Goal: Information Seeking & Learning: Find specific fact

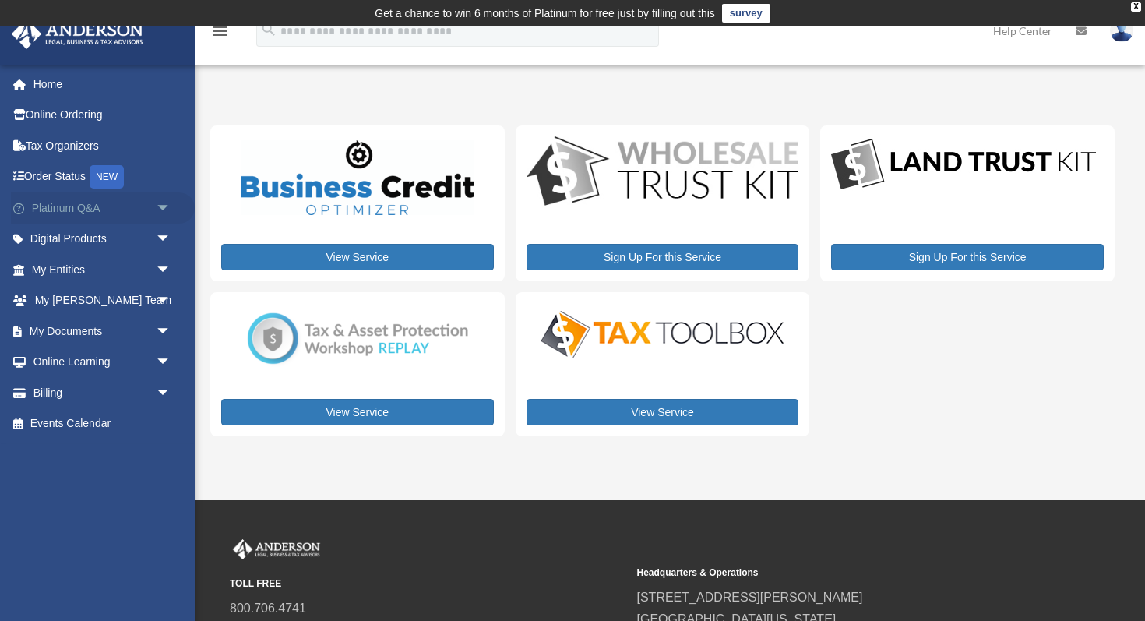
click at [76, 209] on link "Platinum Q&A arrow_drop_down" at bounding box center [103, 207] width 184 height 31
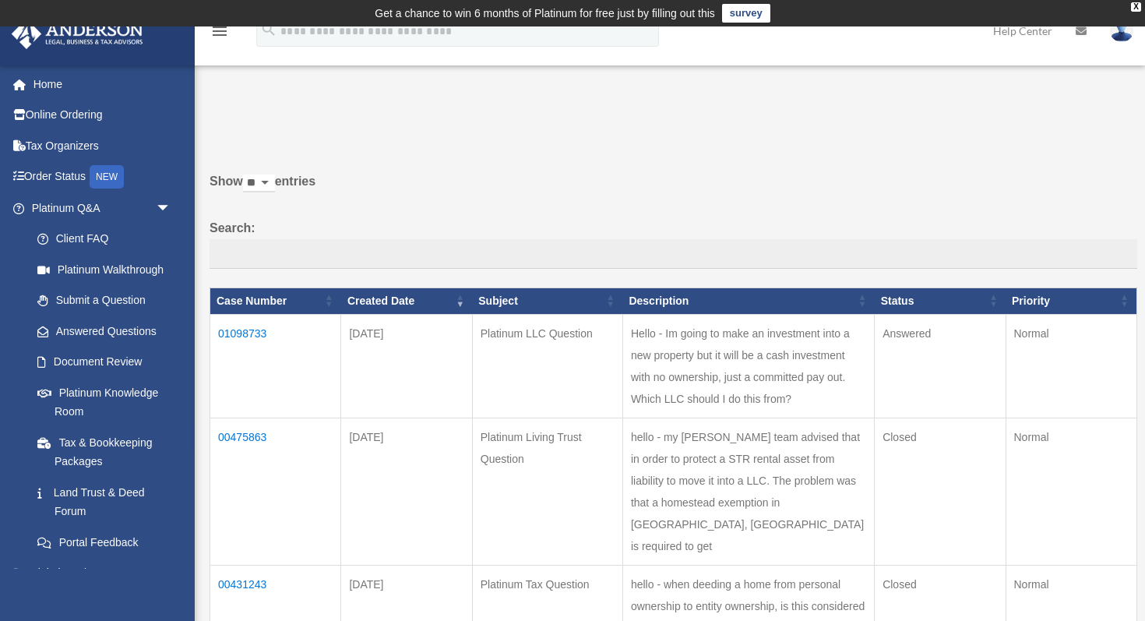
click at [248, 331] on td "01098733" at bounding box center [275, 366] width 131 height 104
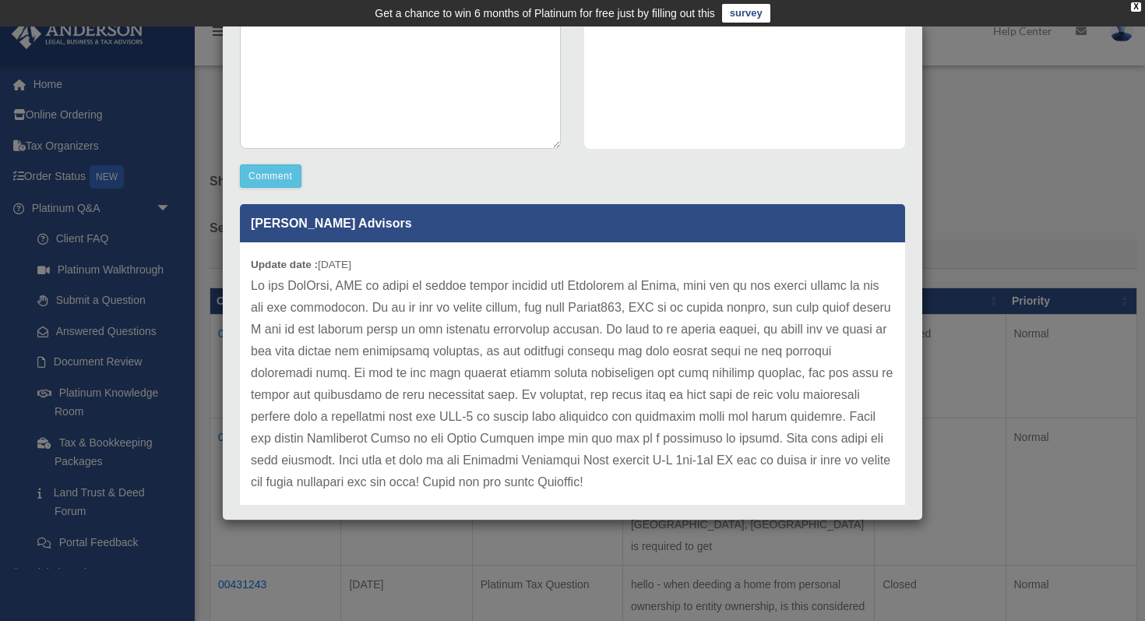
scroll to position [367, 0]
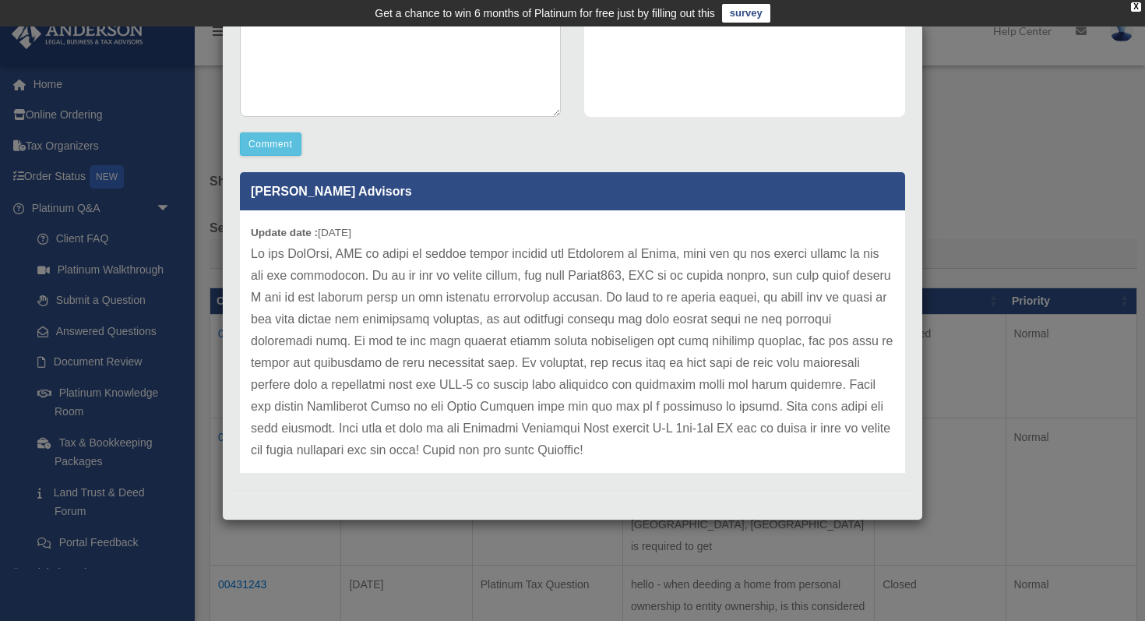
drag, startPoint x: 394, startPoint y: 320, endPoint x: 578, endPoint y: 338, distance: 184.7
click at [578, 337] on p at bounding box center [573, 352] width 644 height 218
click at [629, 323] on p at bounding box center [573, 352] width 644 height 218
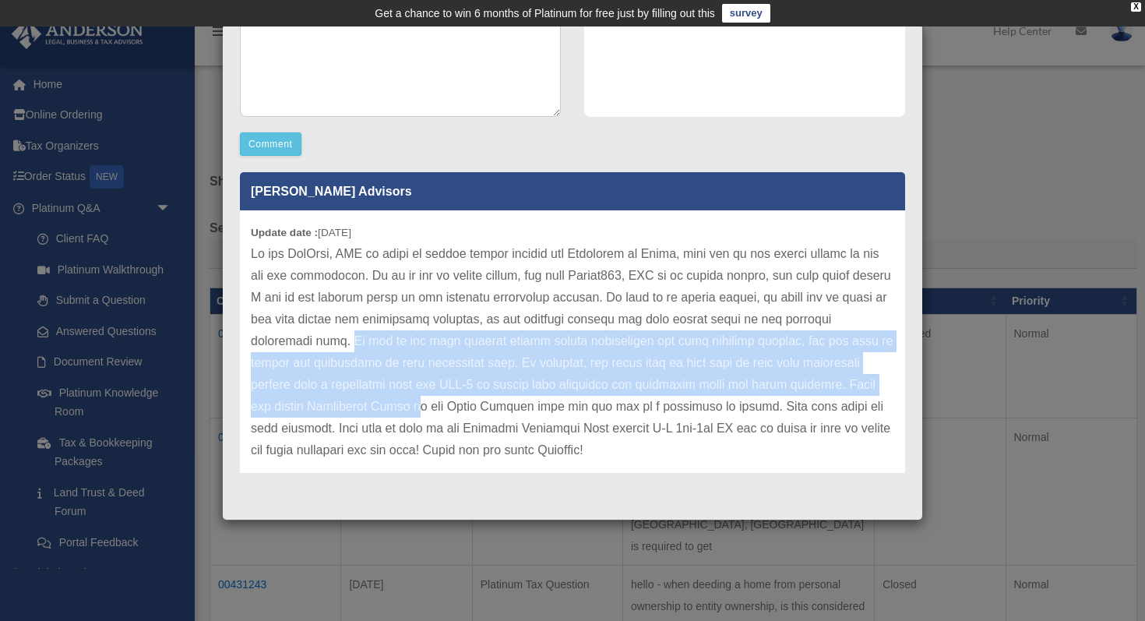
drag, startPoint x: 831, startPoint y: 320, endPoint x: 873, endPoint y: 375, distance: 68.9
click at [873, 375] on p at bounding box center [573, 352] width 644 height 218
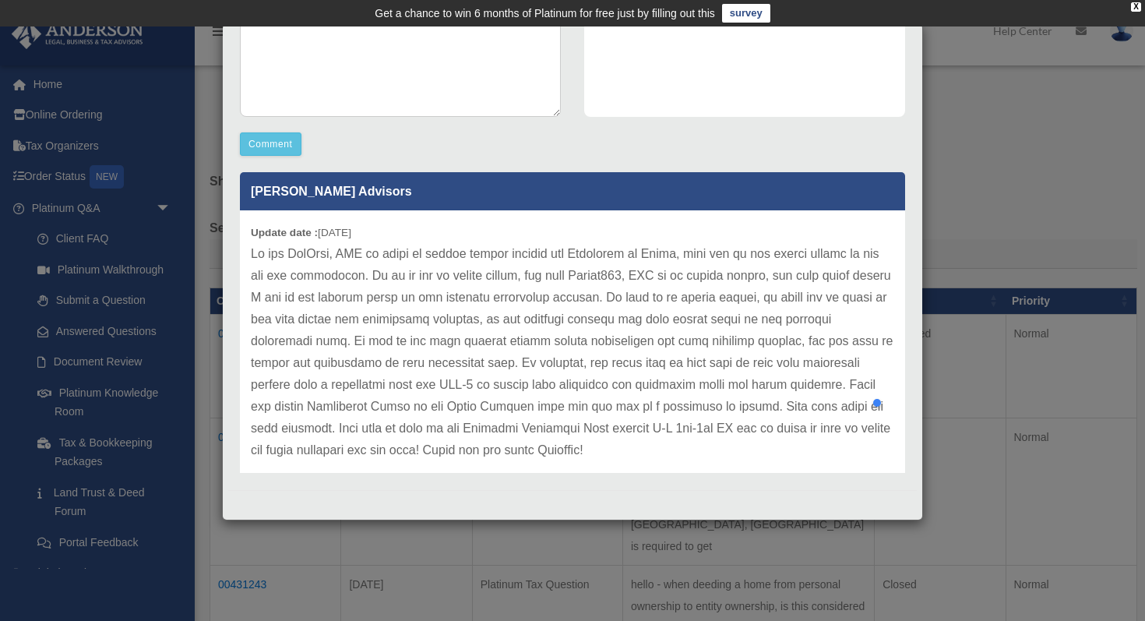
click at [702, 397] on p at bounding box center [573, 352] width 644 height 218
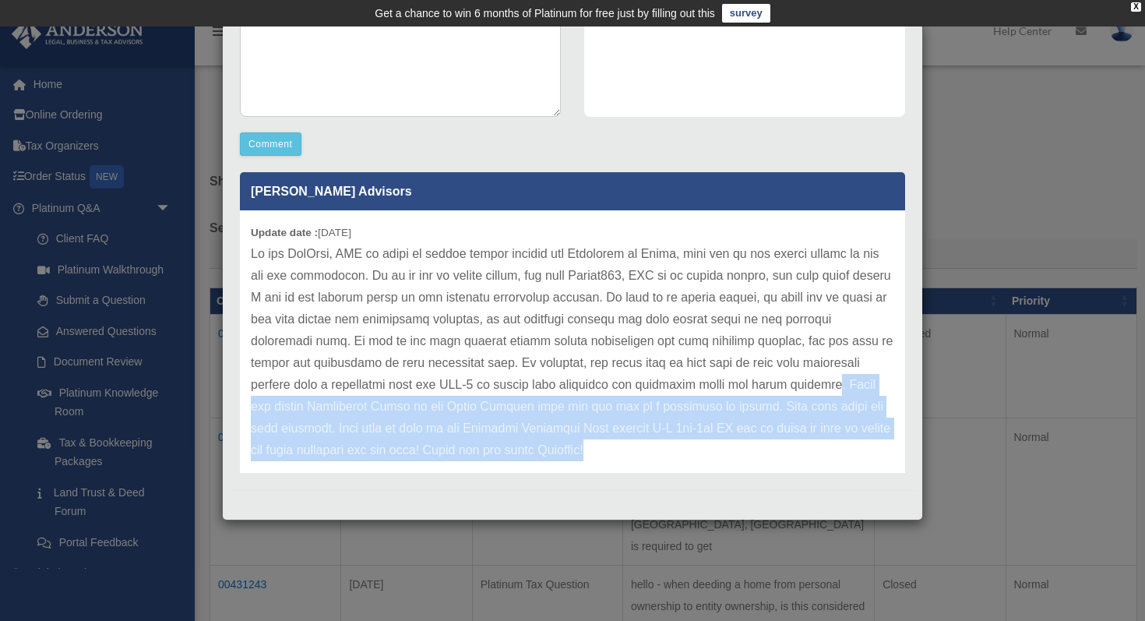
drag, startPoint x: 662, startPoint y: 385, endPoint x: 732, endPoint y: 451, distance: 95.9
click at [732, 451] on p at bounding box center [573, 352] width 644 height 218
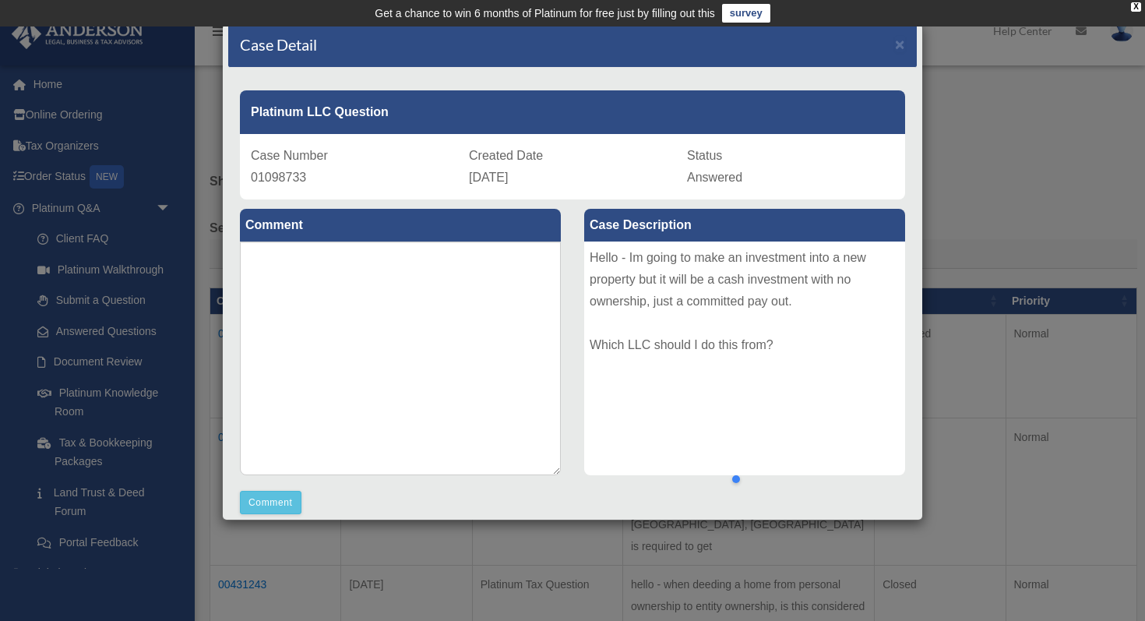
scroll to position [0, 0]
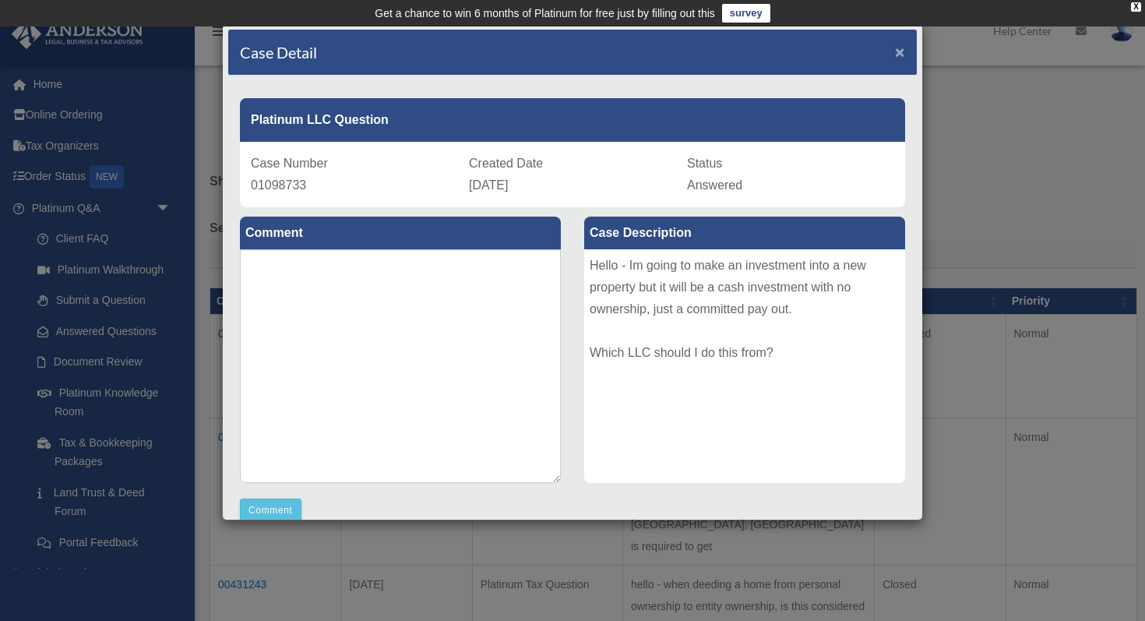
click at [905, 51] on span "×" at bounding box center [900, 52] width 10 height 18
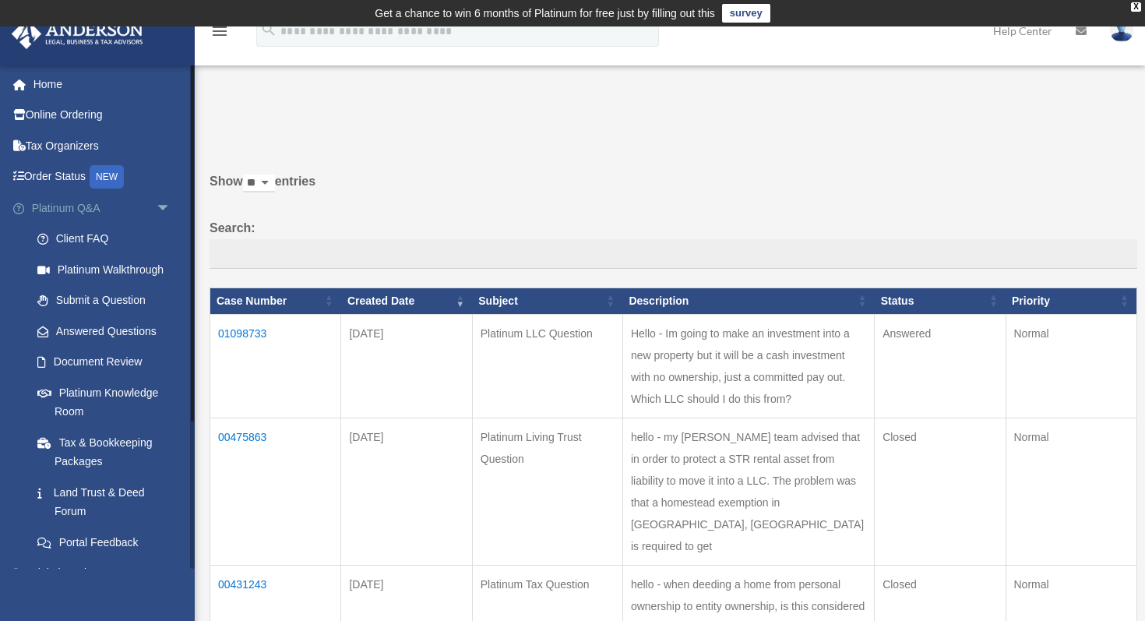
click at [90, 209] on link "Platinum Q&A arrow_drop_down" at bounding box center [103, 207] width 184 height 31
click at [165, 206] on span "arrow_drop_down" at bounding box center [171, 208] width 31 height 32
click at [164, 210] on span "arrow_drop_down" at bounding box center [171, 208] width 31 height 32
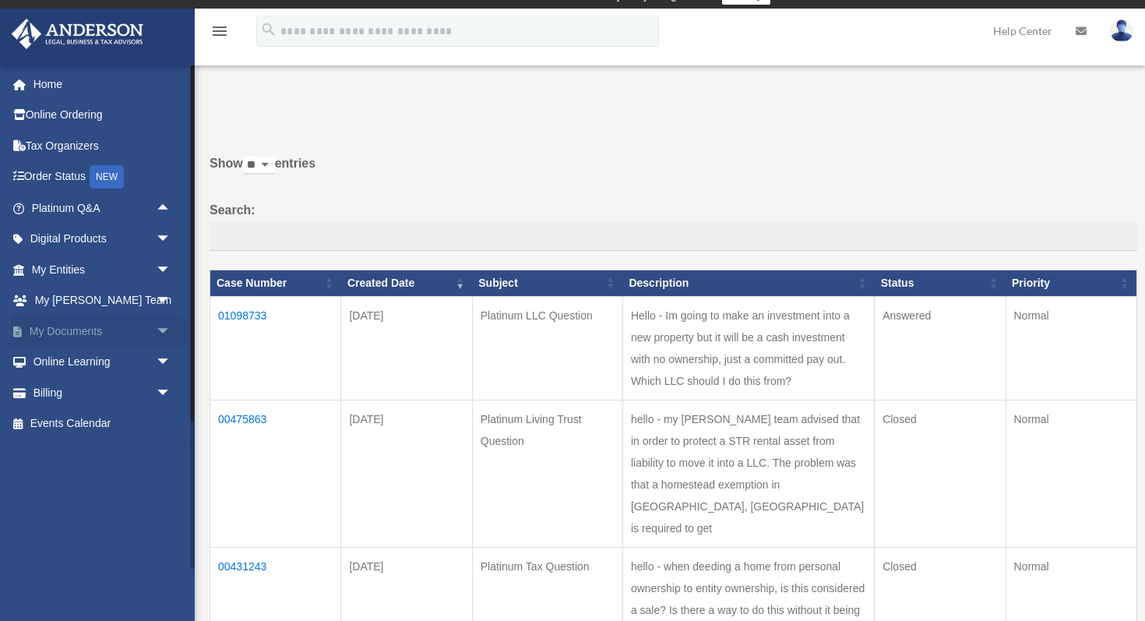
scroll to position [41, 0]
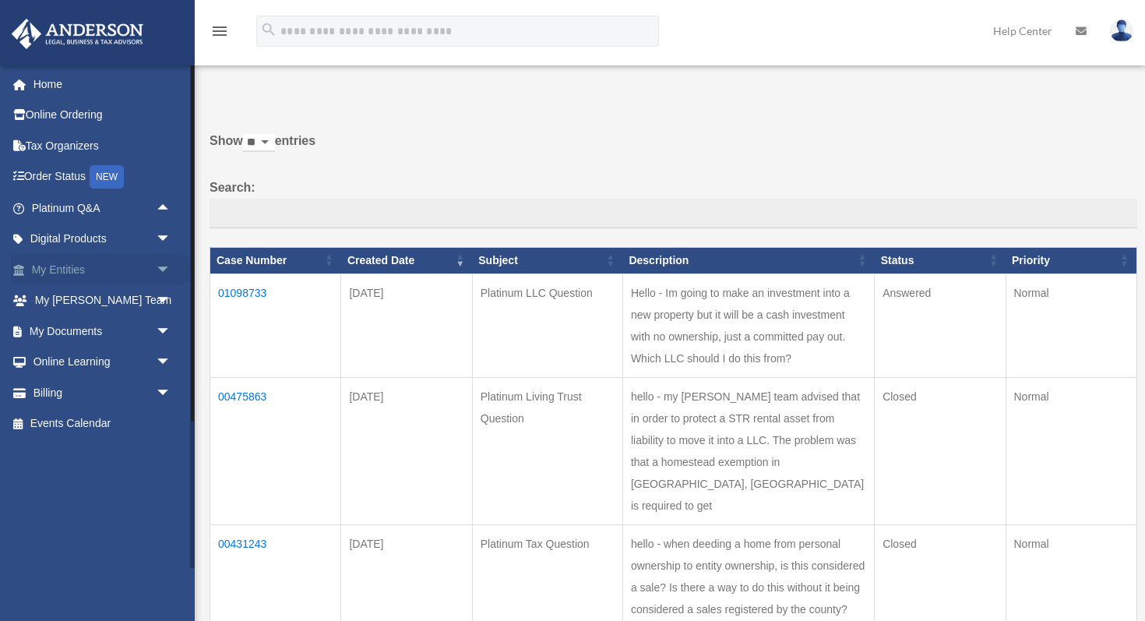
click at [159, 265] on span "arrow_drop_down" at bounding box center [171, 270] width 31 height 32
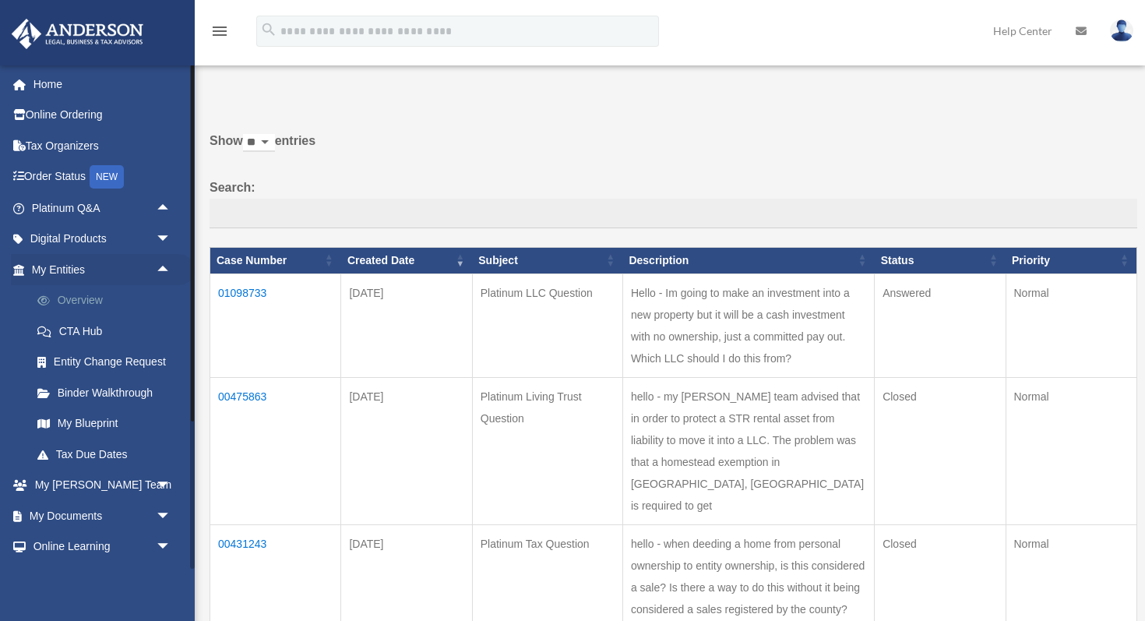
click at [93, 298] on link "Overview" at bounding box center [108, 300] width 173 height 31
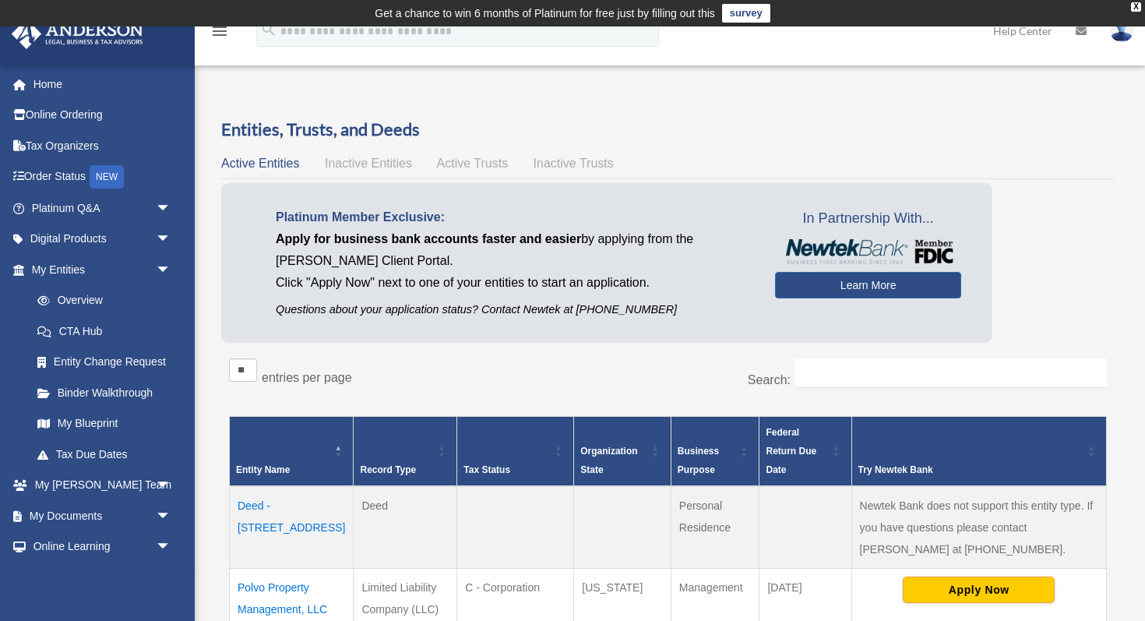
click at [354, 168] on span "Inactive Entities" at bounding box center [368, 163] width 87 height 13
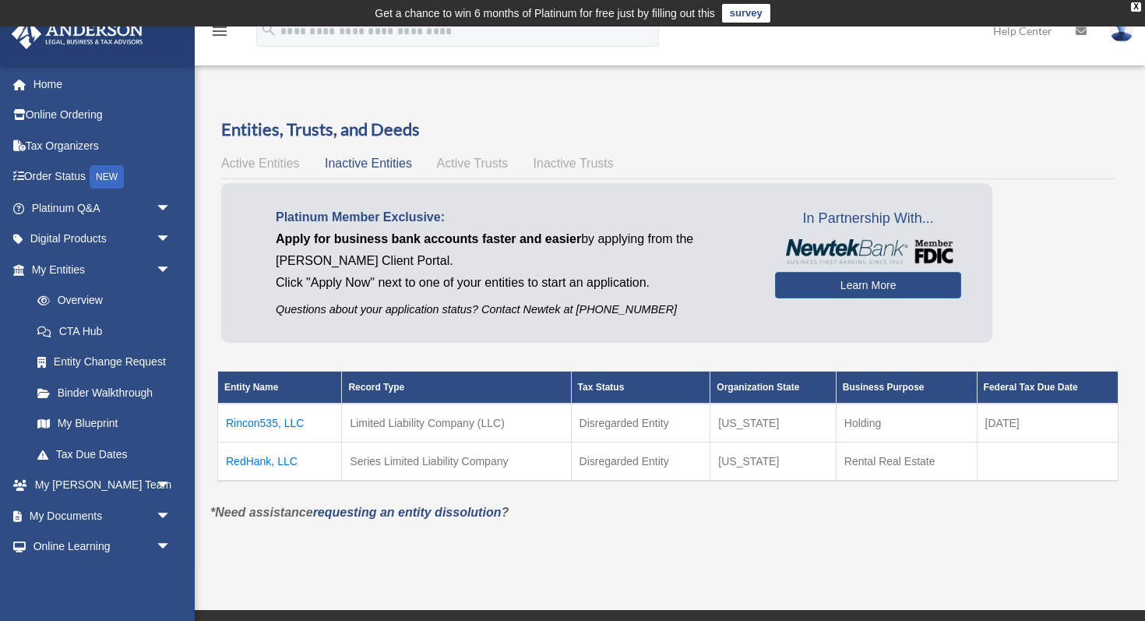
scroll to position [5, 0]
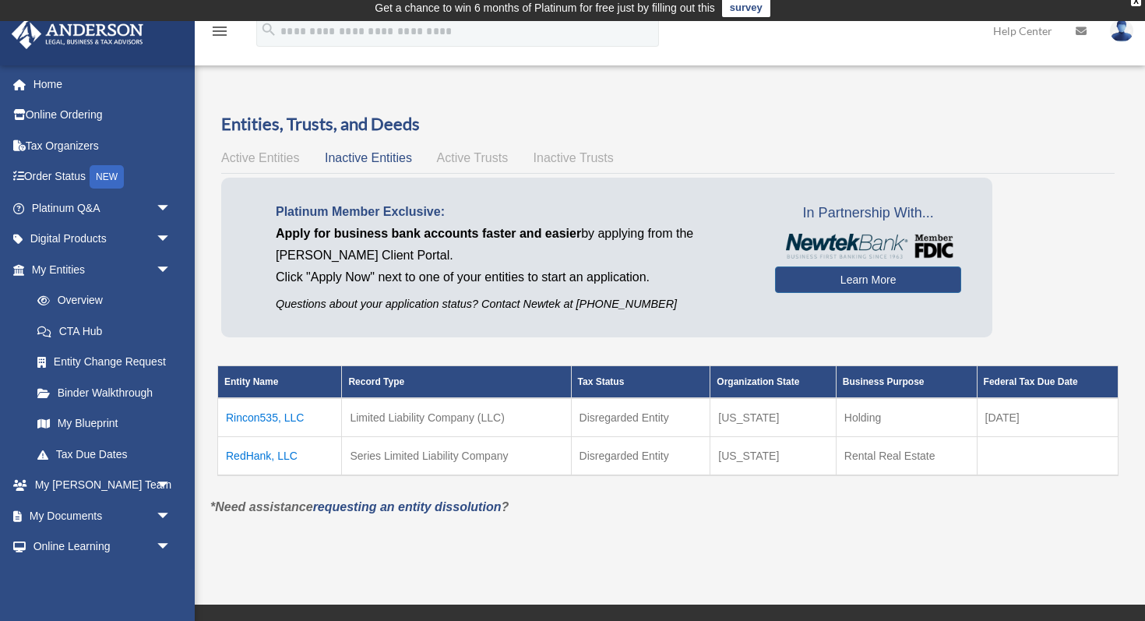
click at [466, 155] on span "Active Trusts" at bounding box center [473, 157] width 72 height 13
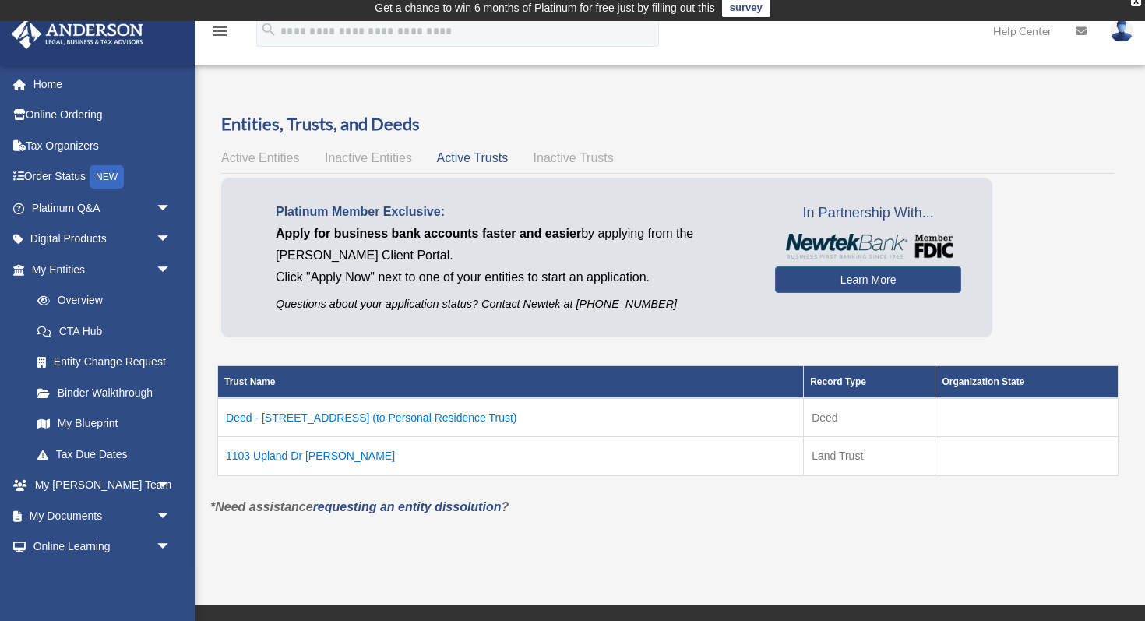
click at [556, 152] on span "Inactive Trusts" at bounding box center [574, 157] width 80 height 13
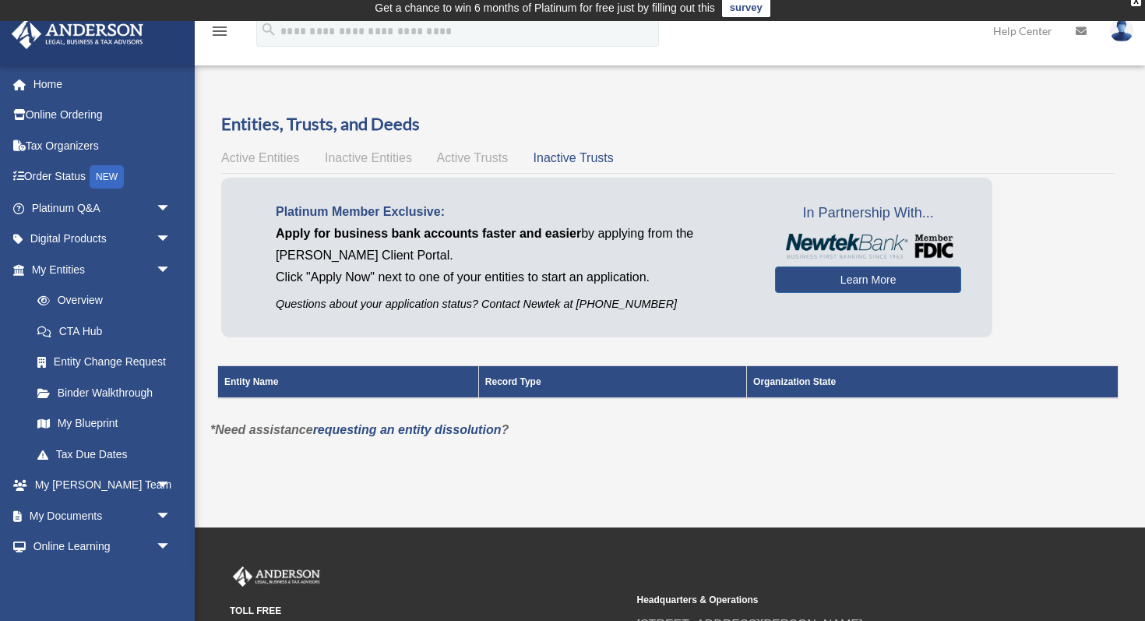
click at [488, 163] on span "Active Trusts" at bounding box center [473, 157] width 72 height 13
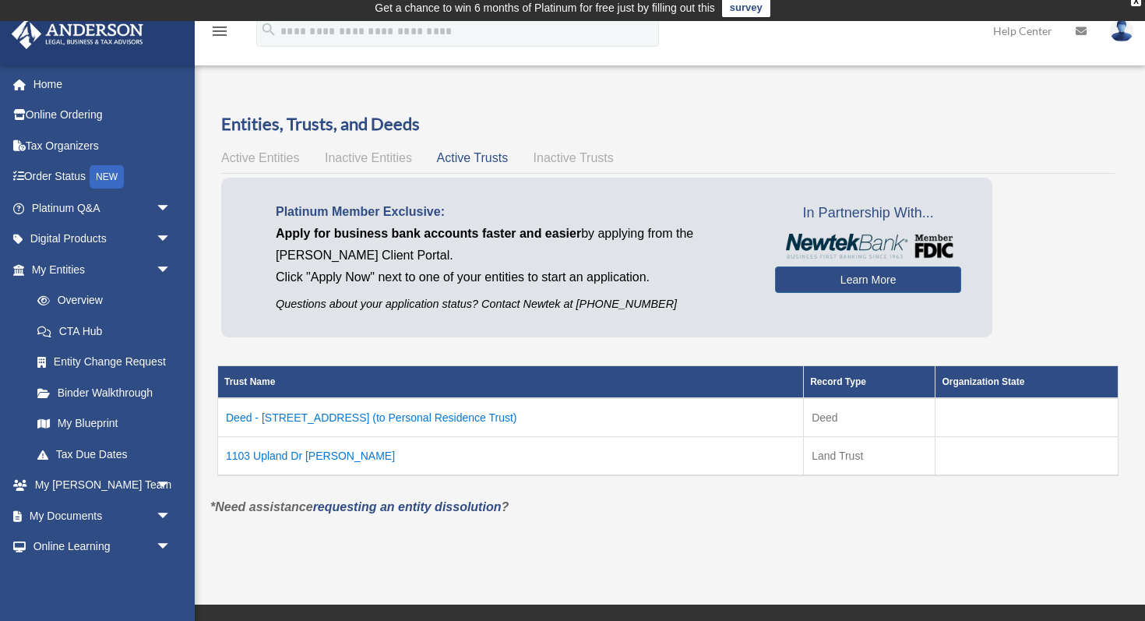
click at [371, 166] on div "Active Entities Inactive Entities Active Trusts Inactive Trusts" at bounding box center [668, 158] width 894 height 22
click at [354, 157] on span "Inactive Entities" at bounding box center [368, 157] width 87 height 13
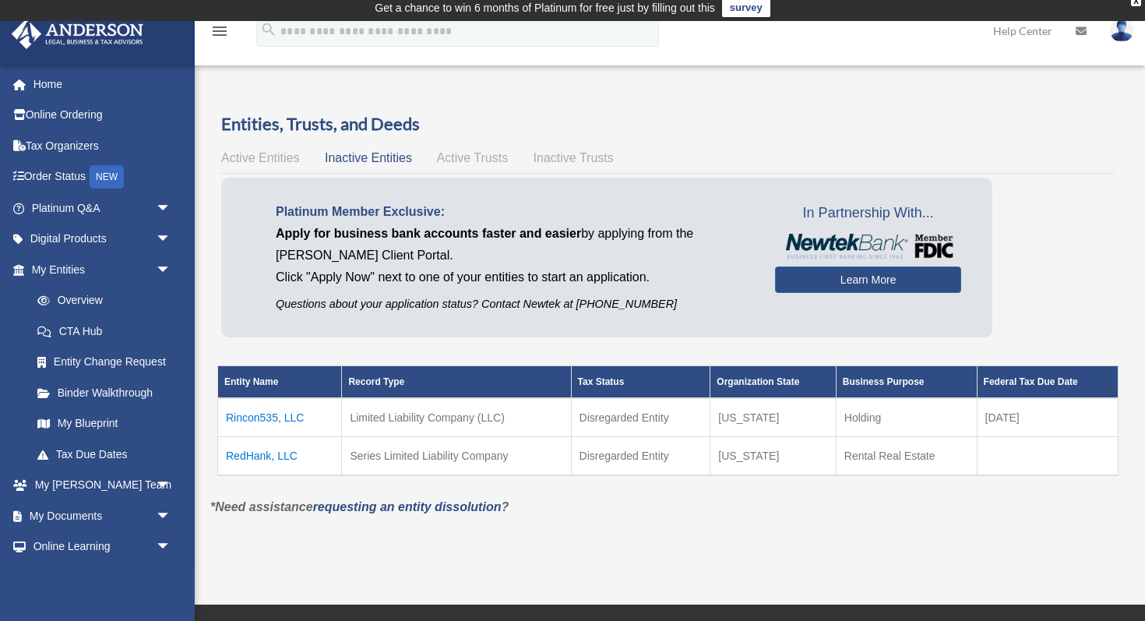
click at [275, 159] on span "Active Entities" at bounding box center [260, 157] width 78 height 13
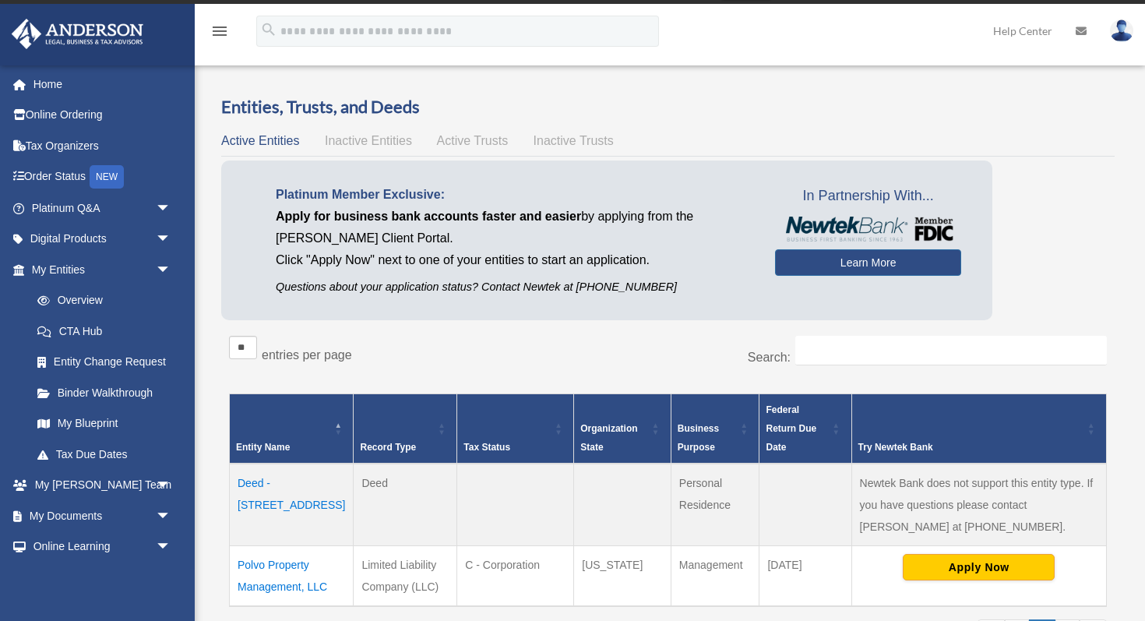
scroll to position [0, 0]
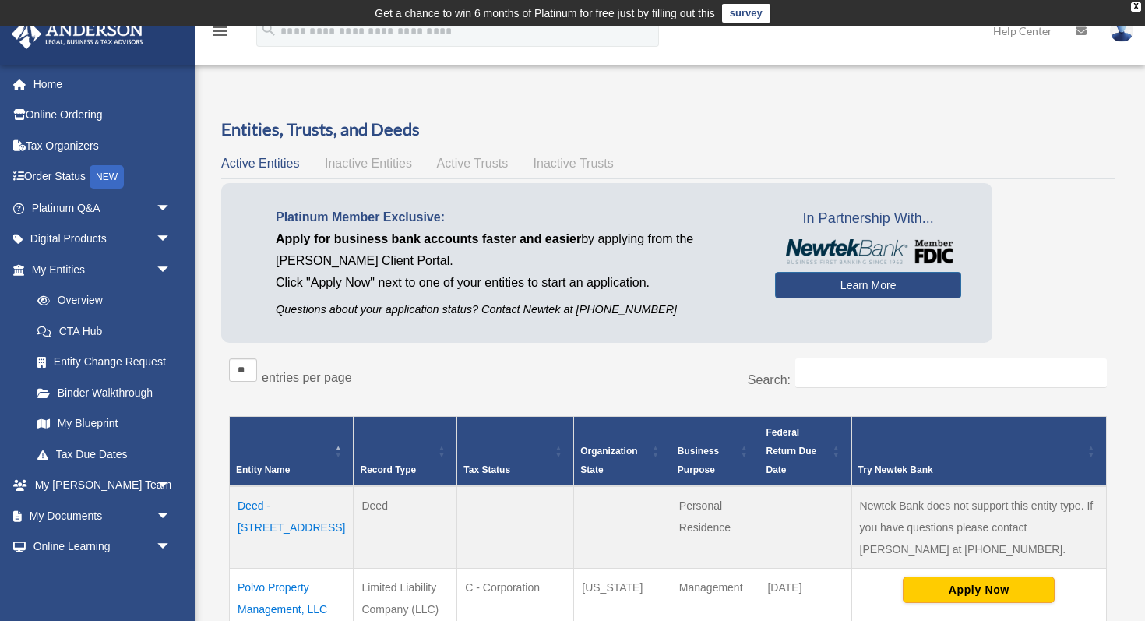
click at [381, 166] on span "Inactive Entities" at bounding box center [368, 163] width 87 height 13
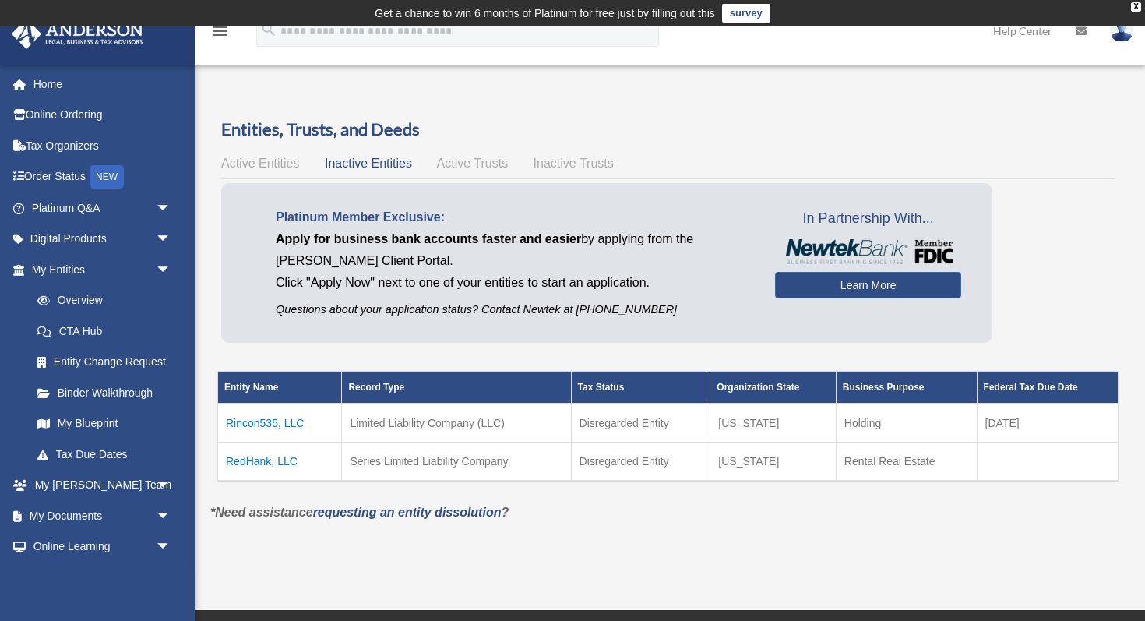
drag, startPoint x: 277, startPoint y: 463, endPoint x: 333, endPoint y: 504, distance: 69.7
click at [333, 504] on div "Entities, Trusts, and Deeds Active Entities Inactive Entities Active Trusts Ina…" at bounding box center [668, 321] width 939 height 406
click at [633, 541] on div "Do you really want to log out? Yes No Entities, Trusts, and Deeds Active Entiti…" at bounding box center [668, 332] width 939 height 428
click at [246, 460] on td "RedHank, LLC" at bounding box center [280, 462] width 124 height 39
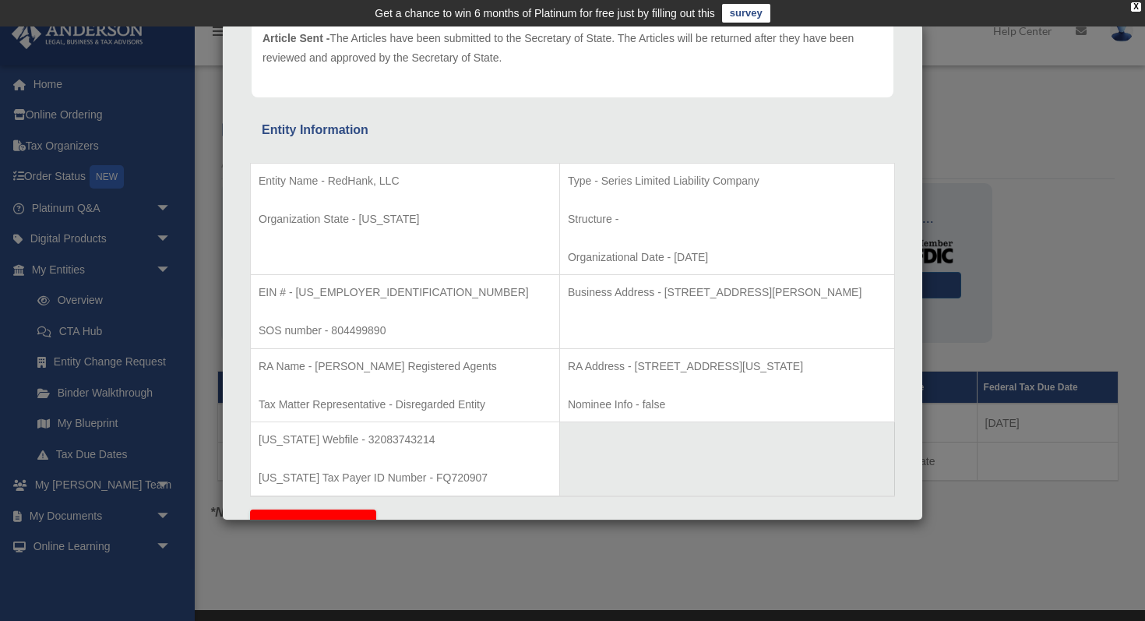
scroll to position [235, 0]
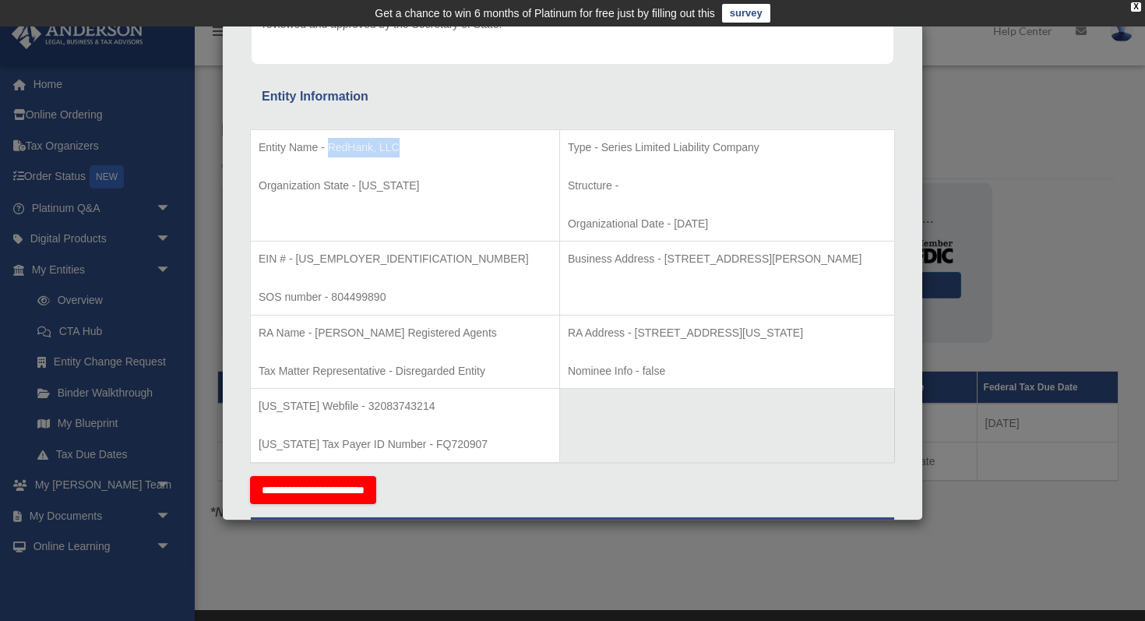
drag, startPoint x: 404, startPoint y: 150, endPoint x: 327, endPoint y: 153, distance: 77.2
click at [327, 153] on p "Entity Name - RedHank, LLC" at bounding box center [405, 147] width 293 height 19
copy p "RedHank, LLC"
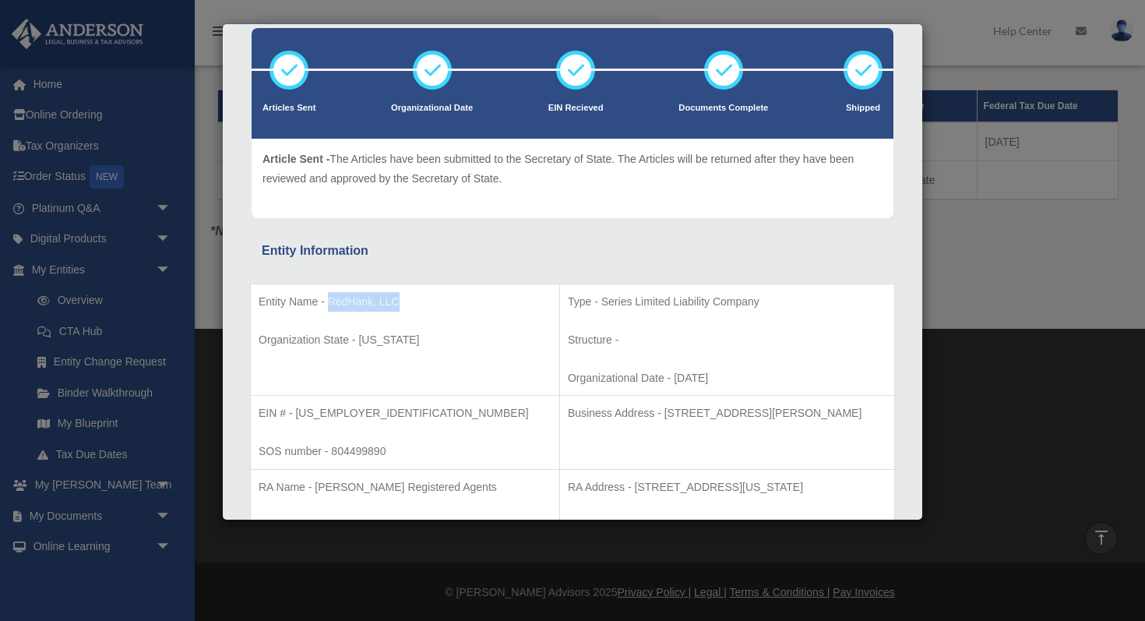
scroll to position [90, 0]
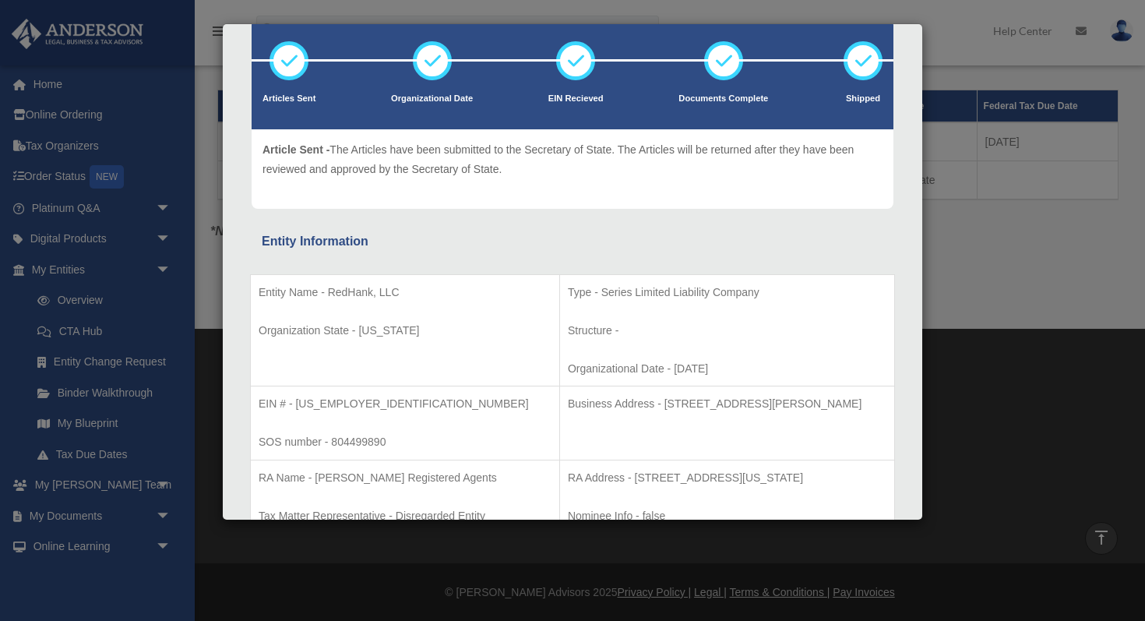
click at [615, 338] on p "Structure -" at bounding box center [727, 330] width 319 height 19
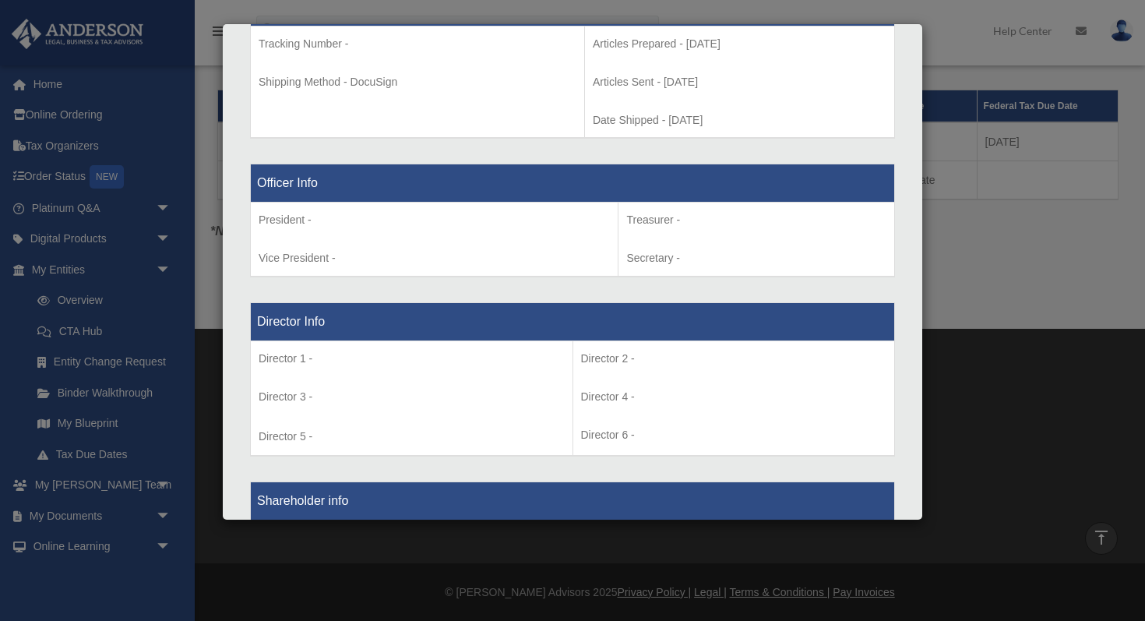
scroll to position [1022, 0]
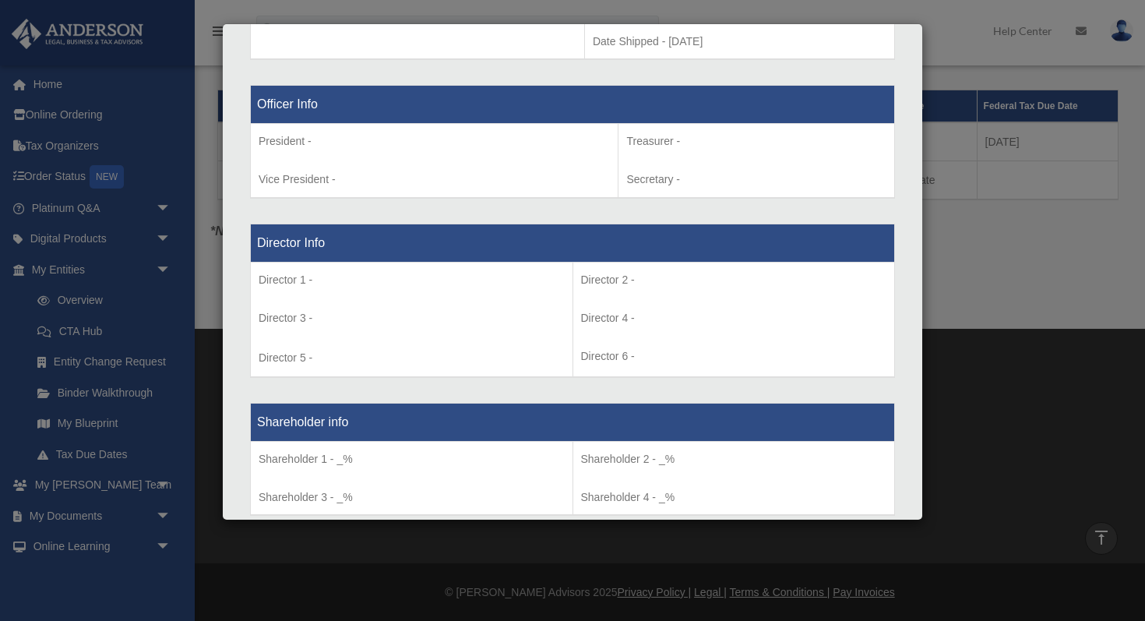
click at [1102, 330] on div "Details × Articles Sent Organizational Date" at bounding box center [572, 310] width 1145 height 621
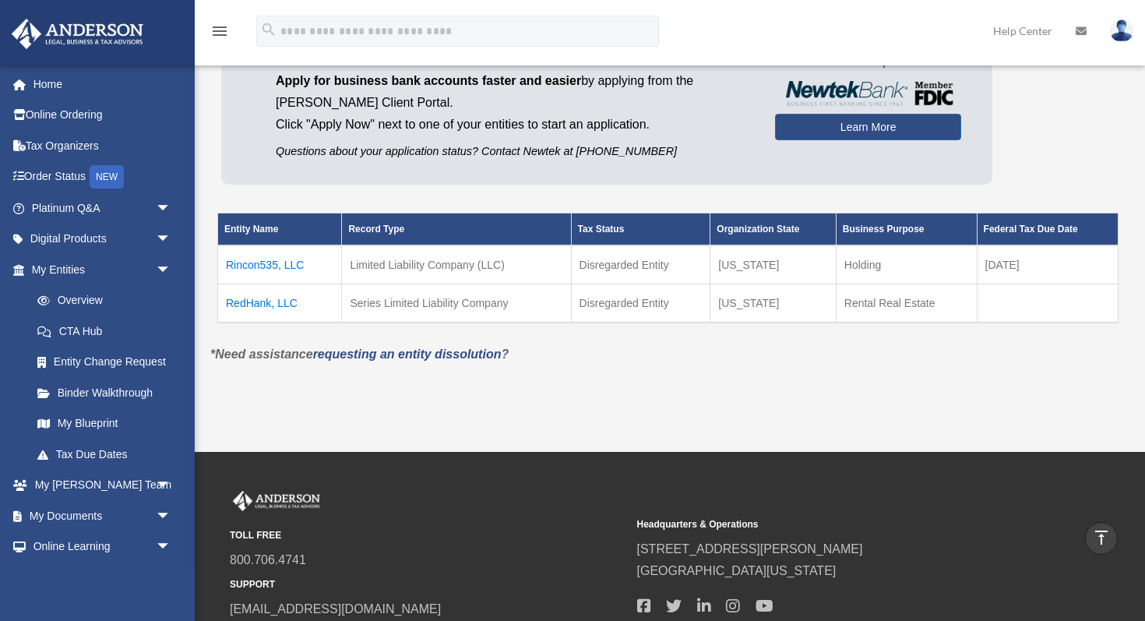
scroll to position [146, 0]
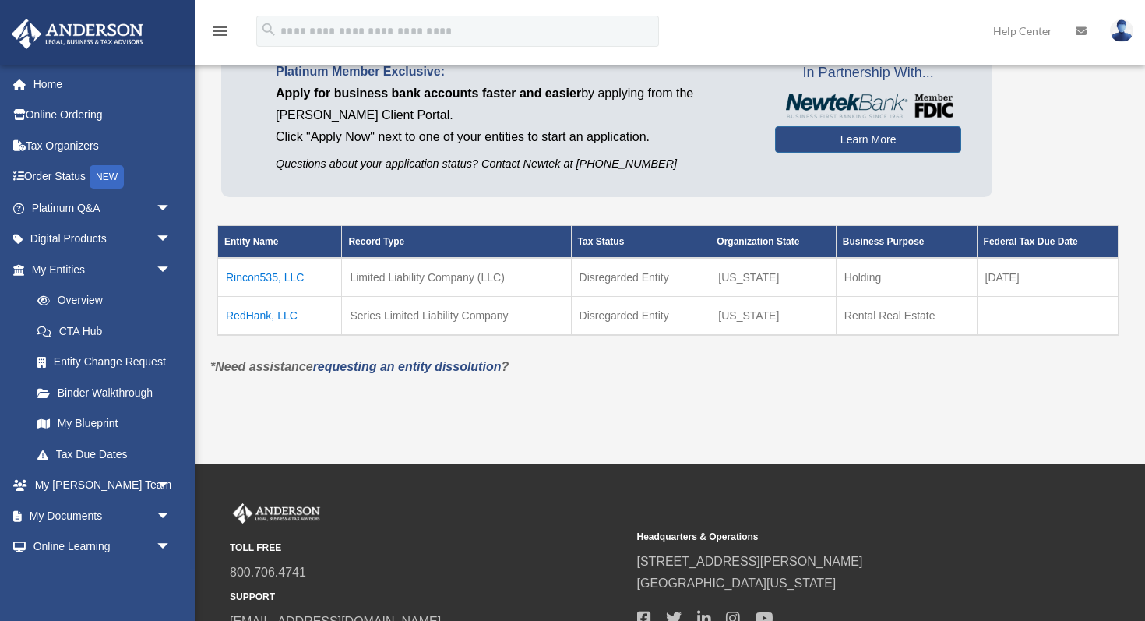
click at [266, 280] on td "Rincon535, LLC" at bounding box center [280, 277] width 124 height 39
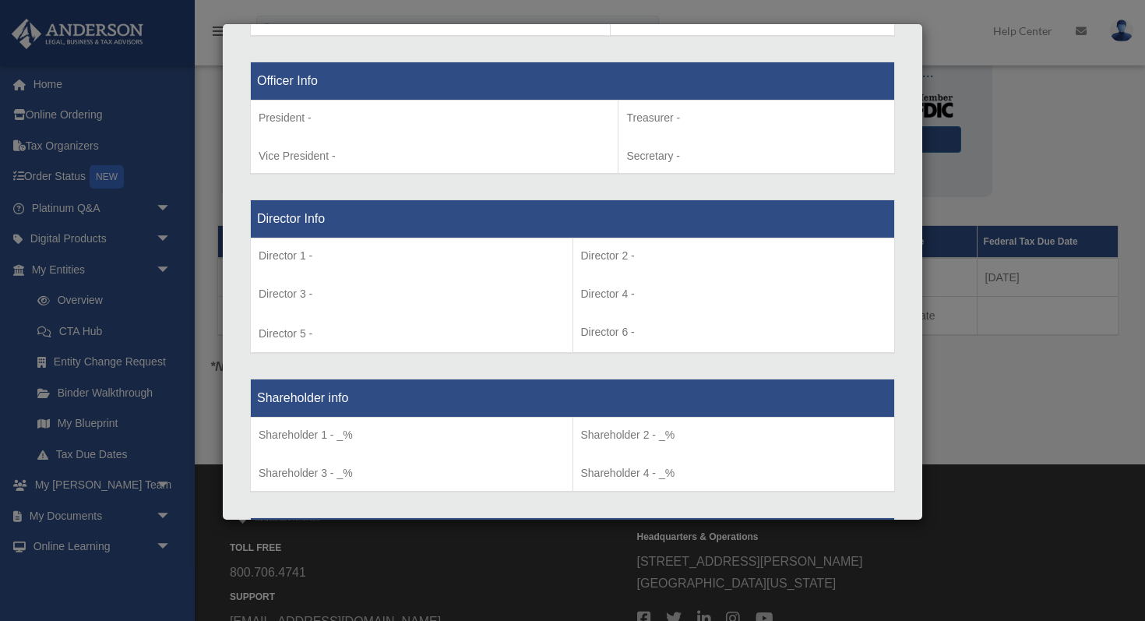
scroll to position [1145, 0]
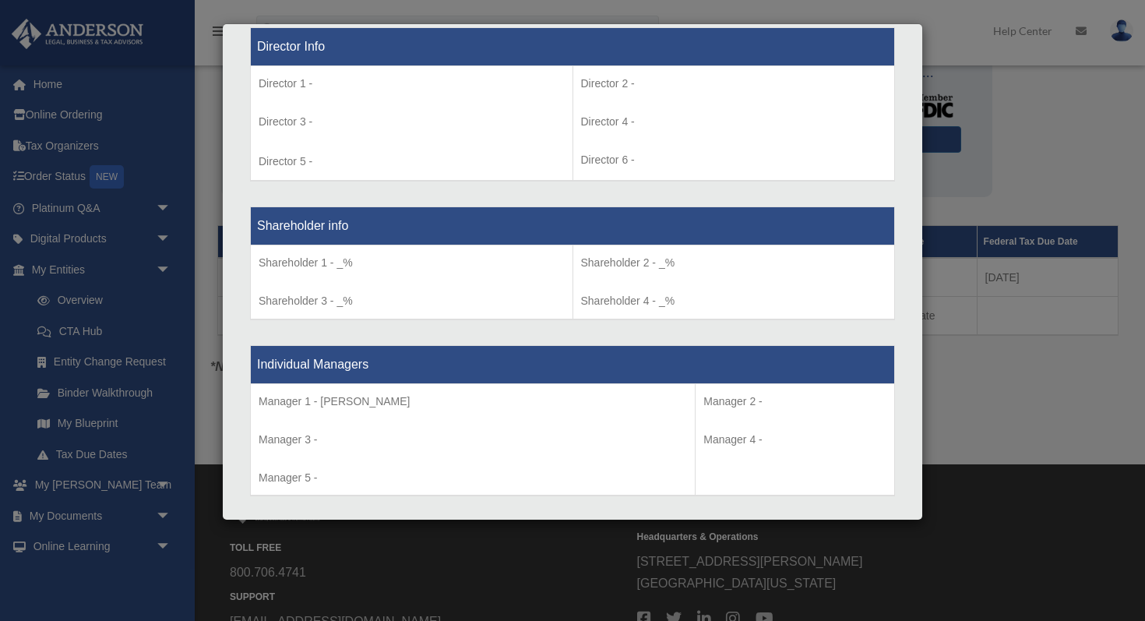
click at [1003, 348] on div "Details × Articles Sent Organizational Date" at bounding box center [572, 310] width 1145 height 621
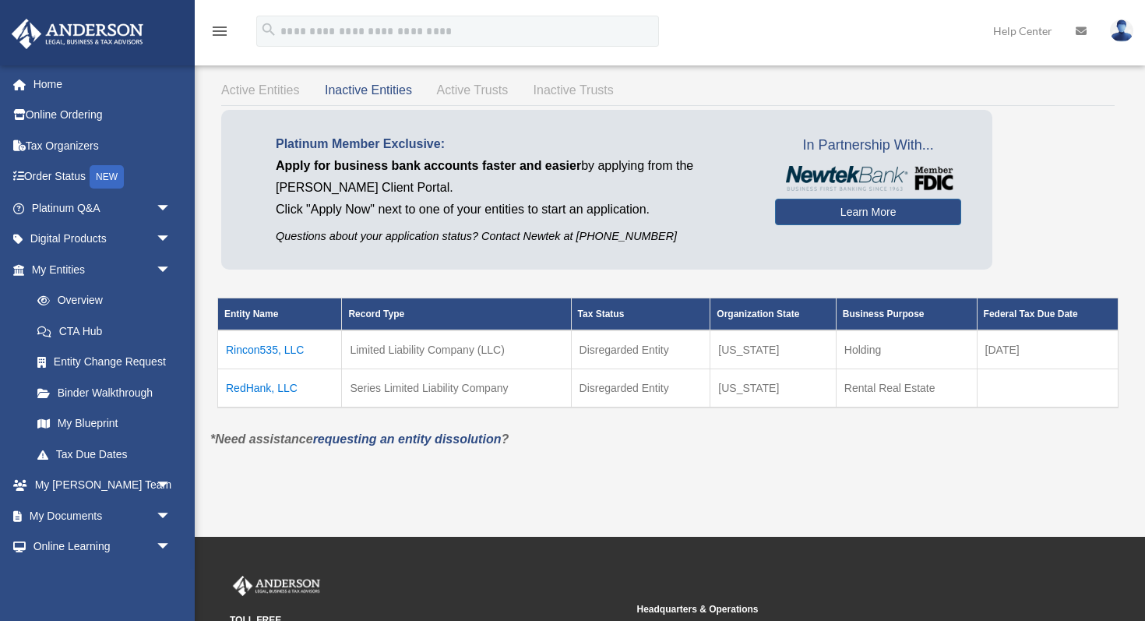
scroll to position [0, 0]
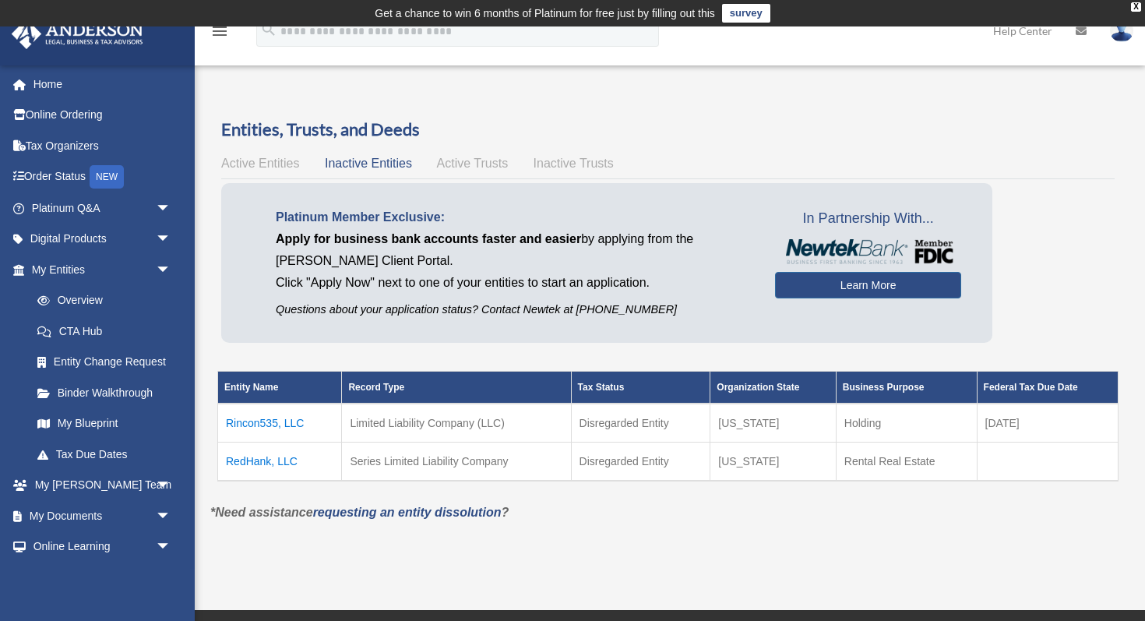
click at [276, 157] on span "Active Entities" at bounding box center [260, 163] width 78 height 13
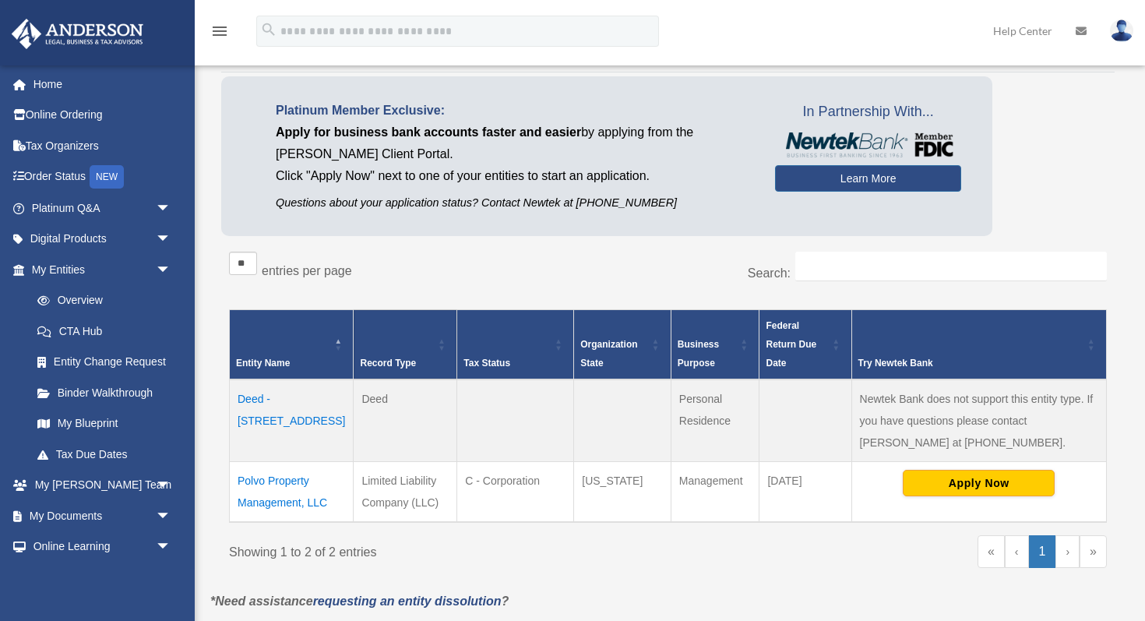
scroll to position [178, 0]
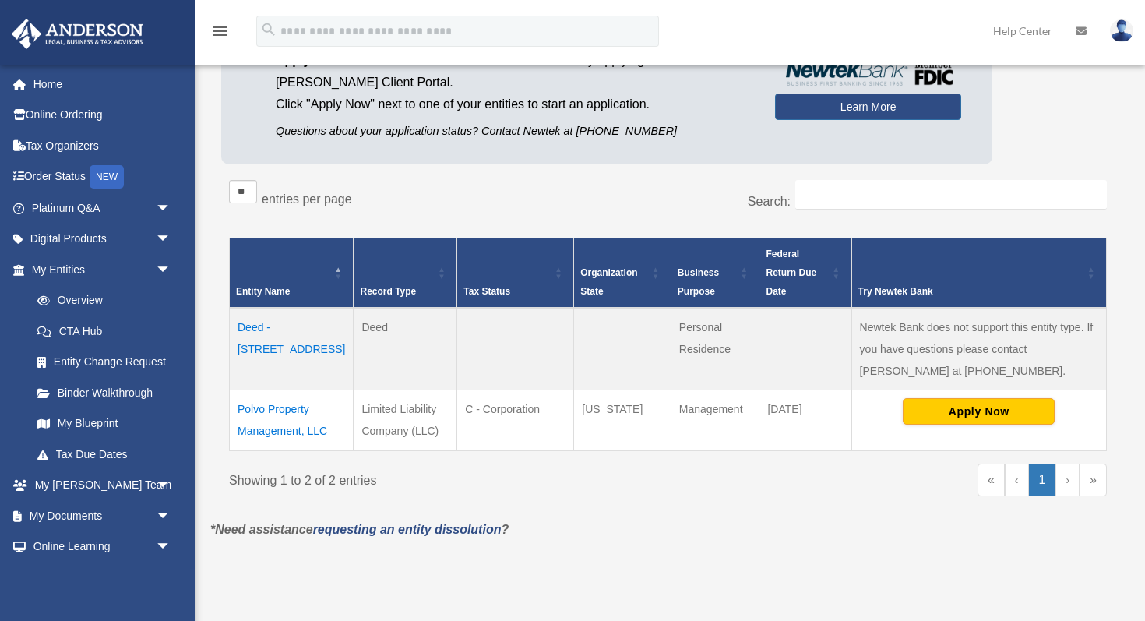
click at [277, 410] on td "Polvo Property Management, LLC" at bounding box center [292, 420] width 124 height 61
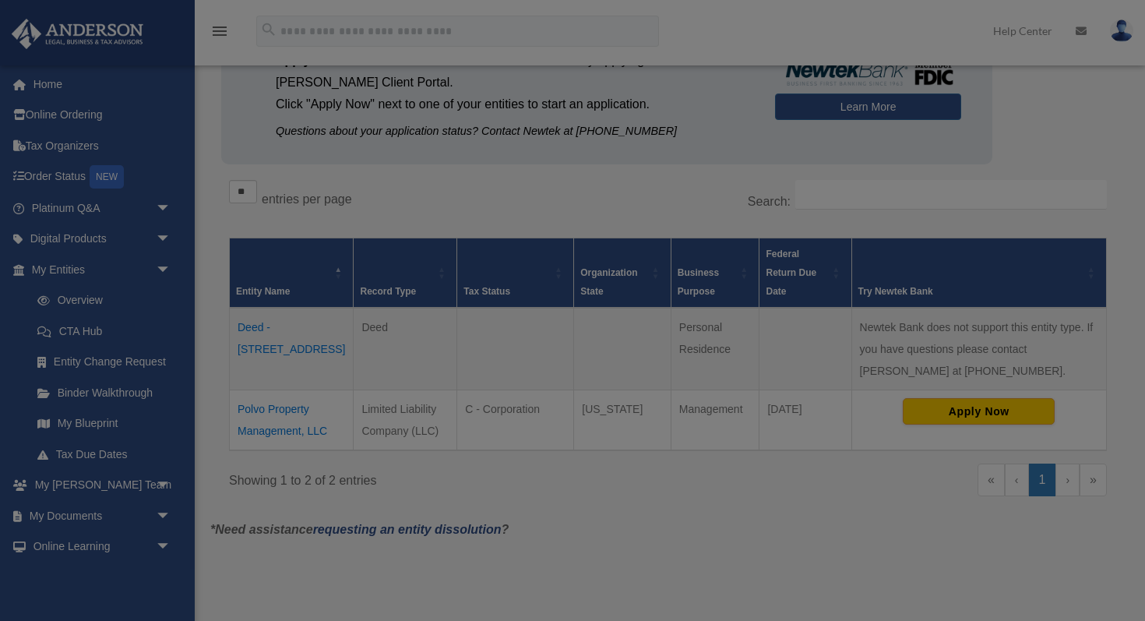
scroll to position [0, 0]
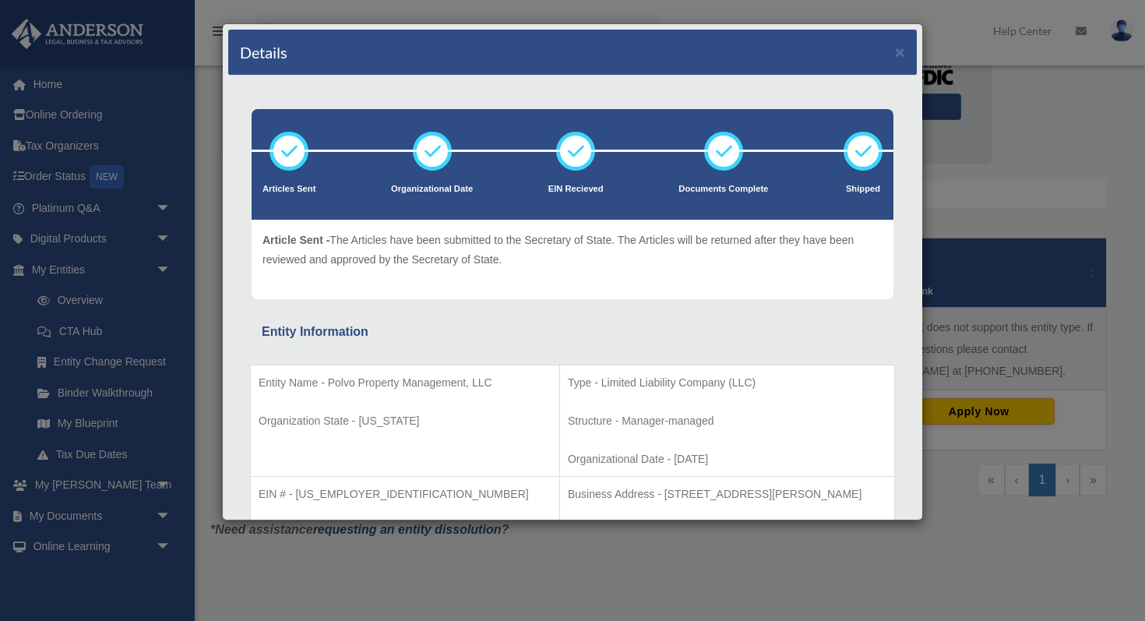
click at [914, 42] on div "Details ×" at bounding box center [572, 53] width 689 height 46
click at [902, 51] on button "×" at bounding box center [900, 52] width 10 height 16
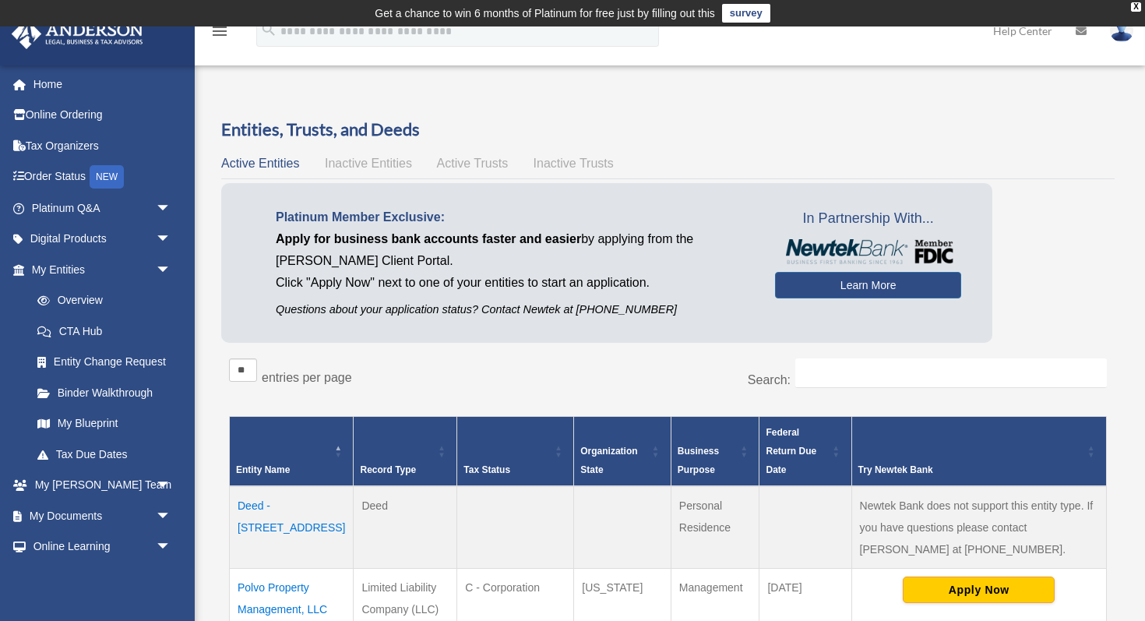
click at [350, 160] on span "Inactive Entities" at bounding box center [368, 163] width 87 height 13
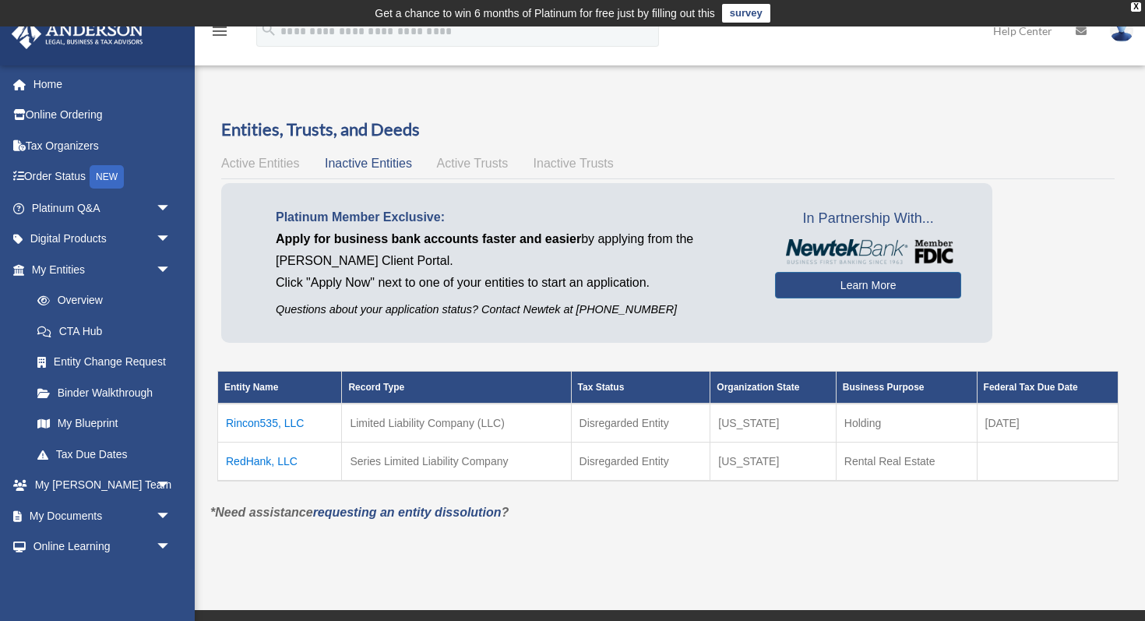
click at [267, 161] on span "Active Entities" at bounding box center [260, 163] width 78 height 13
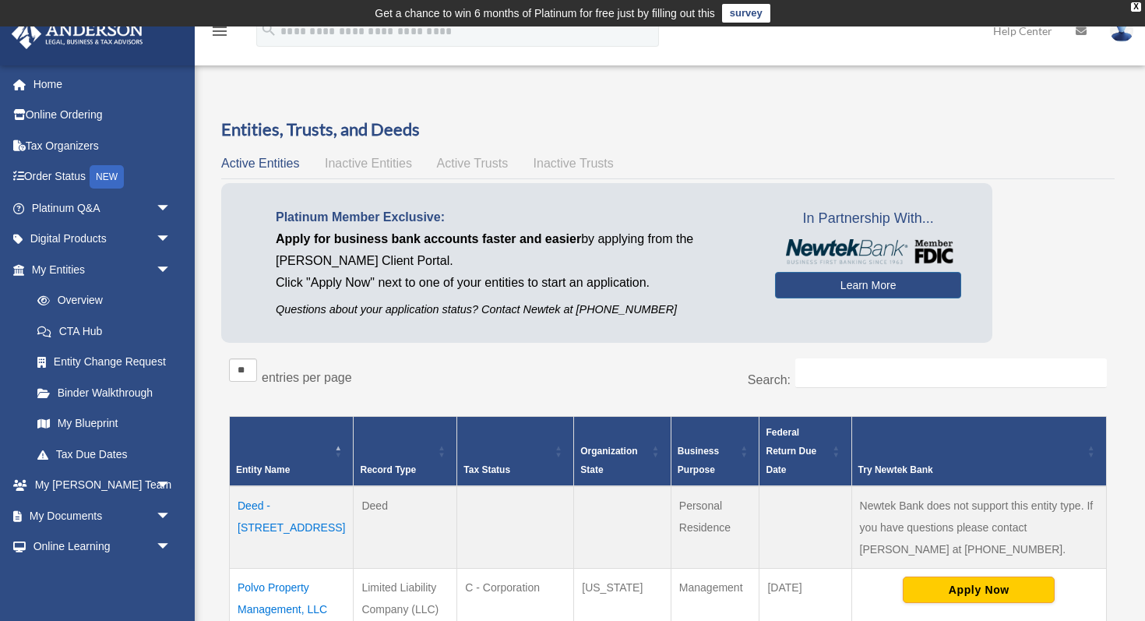
click at [384, 164] on span "Inactive Entities" at bounding box center [368, 163] width 87 height 13
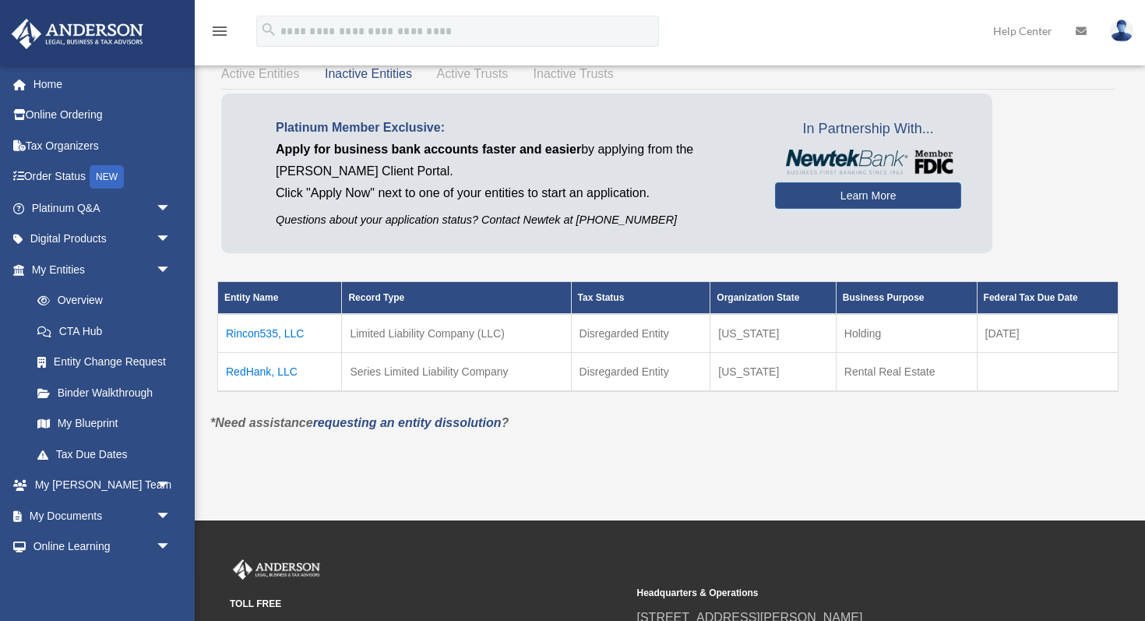
scroll to position [19, 0]
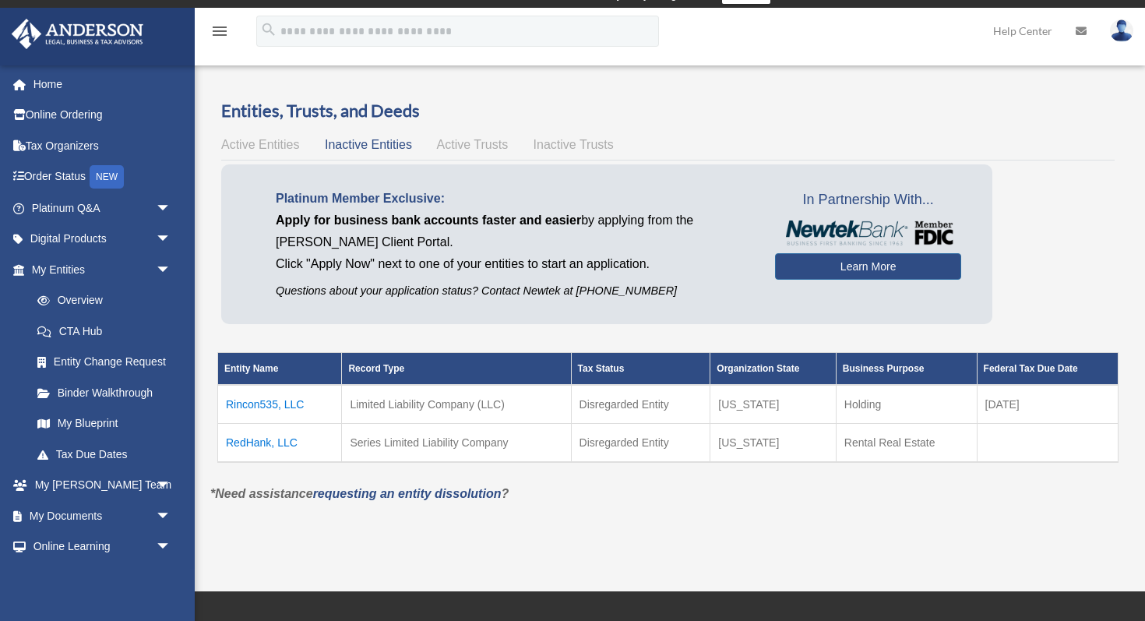
click at [280, 142] on span "Active Entities" at bounding box center [260, 144] width 78 height 13
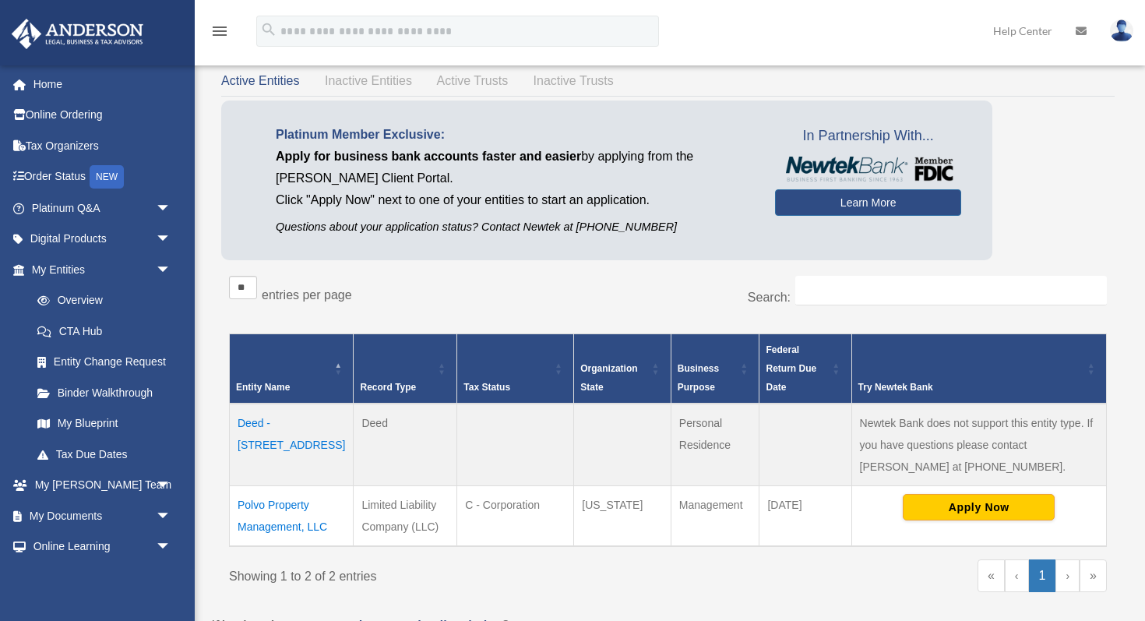
scroll to position [54, 0]
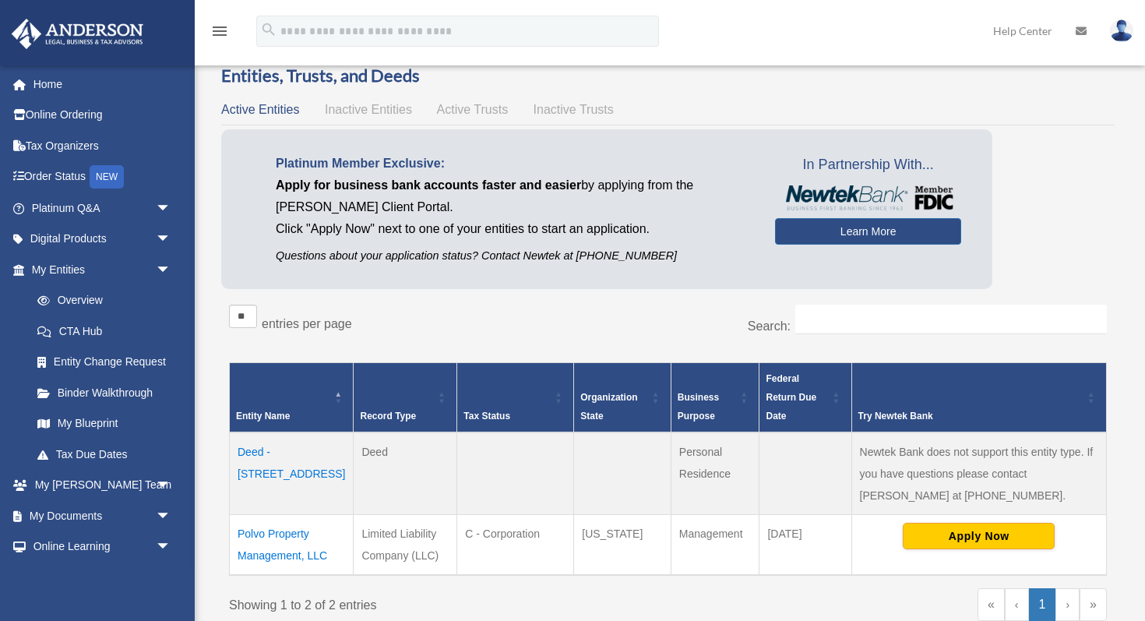
click at [359, 111] on span "Inactive Entities" at bounding box center [368, 109] width 87 height 13
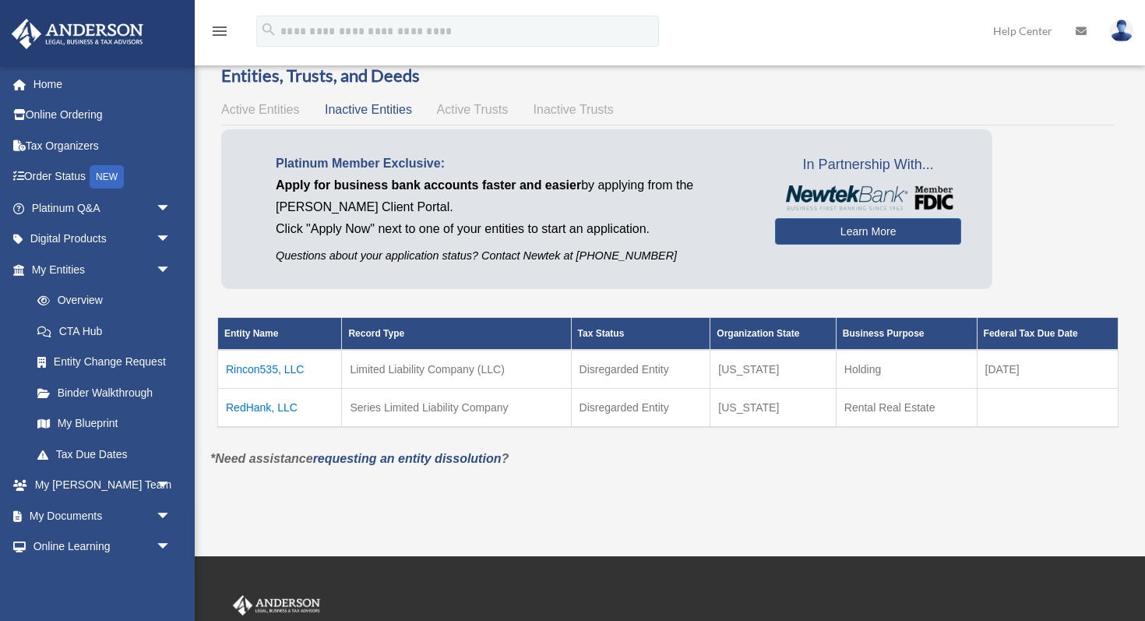
click at [264, 408] on td "RedHank, LLC" at bounding box center [280, 408] width 124 height 39
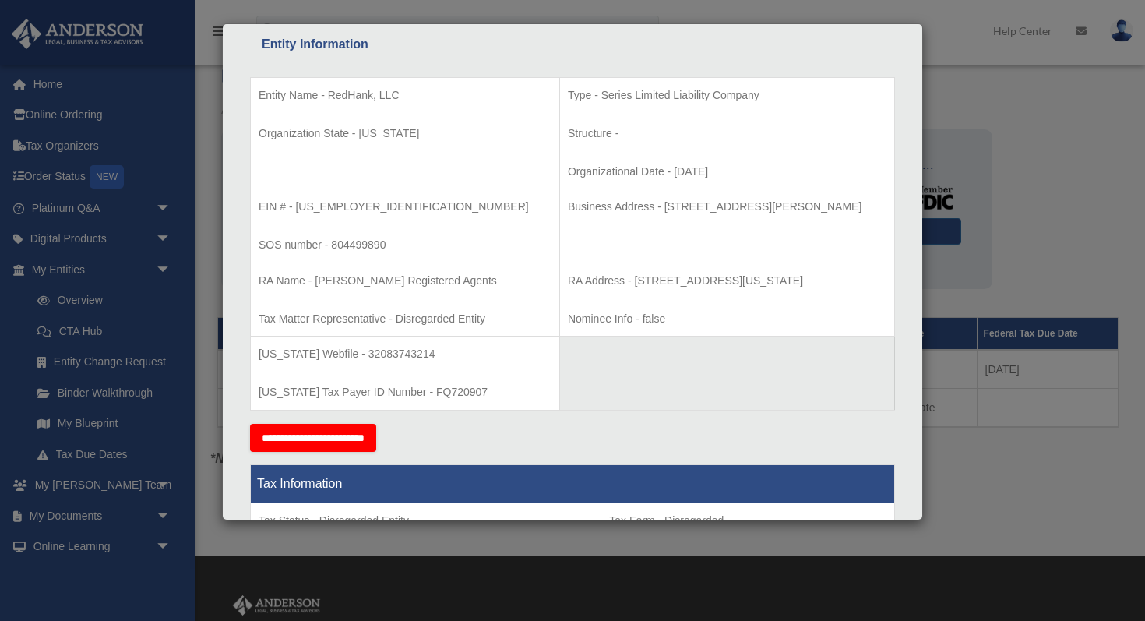
scroll to position [286, 0]
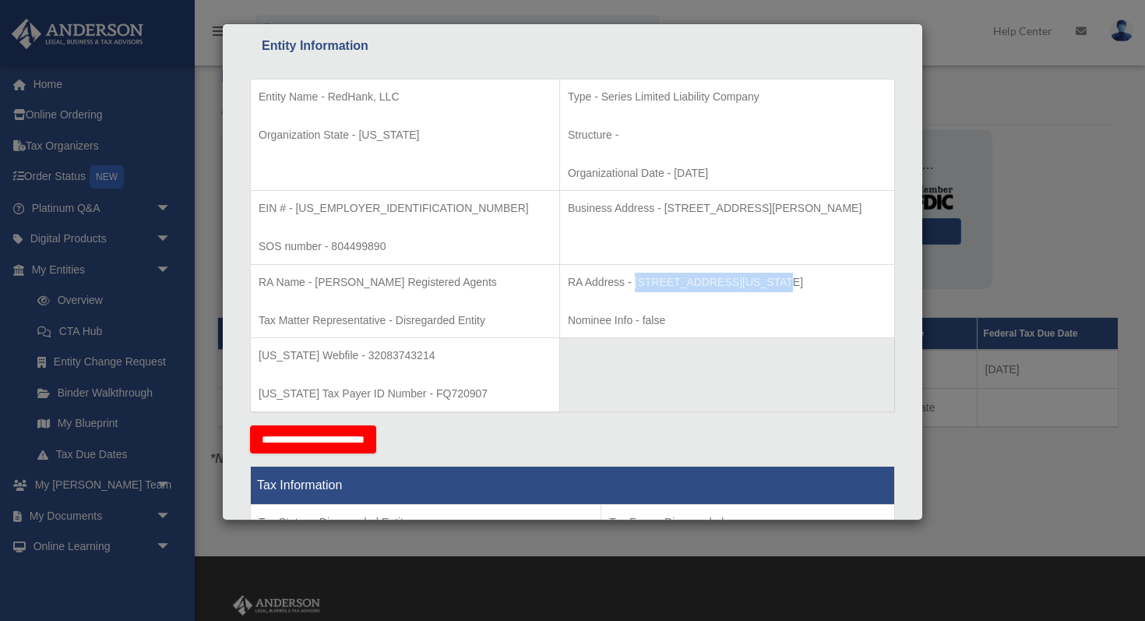
drag, startPoint x: 588, startPoint y: 281, endPoint x: 707, endPoint y: 285, distance: 118.5
click at [707, 285] on p "RA Address - [STREET_ADDRESS][US_STATE]" at bounding box center [727, 282] width 319 height 19
copy p "[STREET_ADDRESS][US_STATE]"
drag, startPoint x: 808, startPoint y: 277, endPoint x: 775, endPoint y: 278, distance: 32.7
click at [775, 278] on p "RA Address - [STREET_ADDRESS][US_STATE]" at bounding box center [727, 282] width 319 height 19
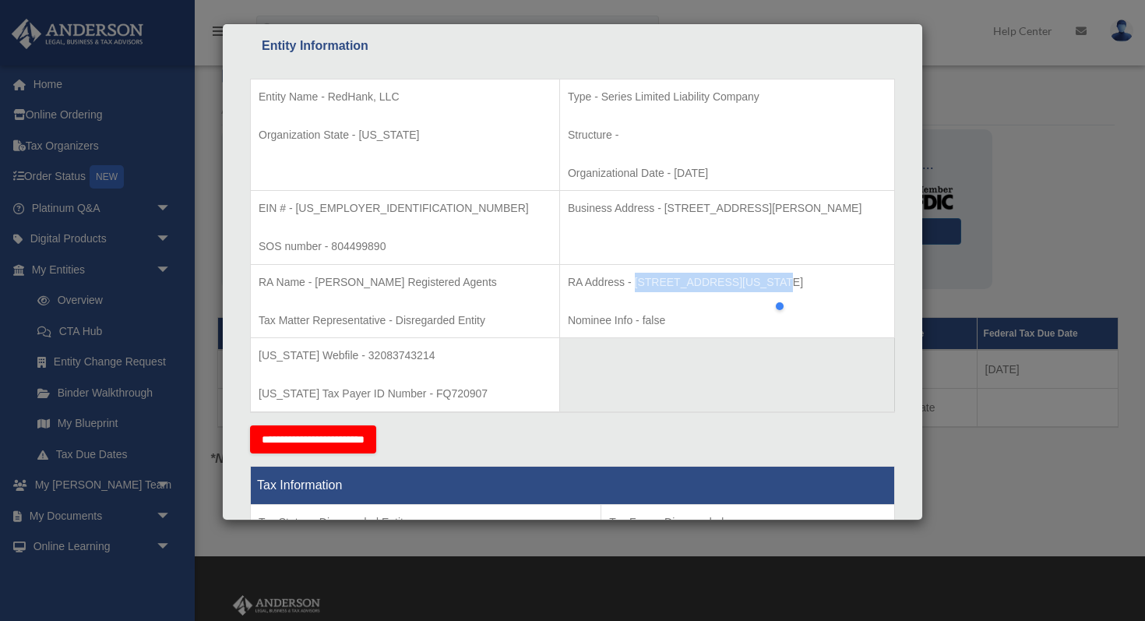
copy p "77002"
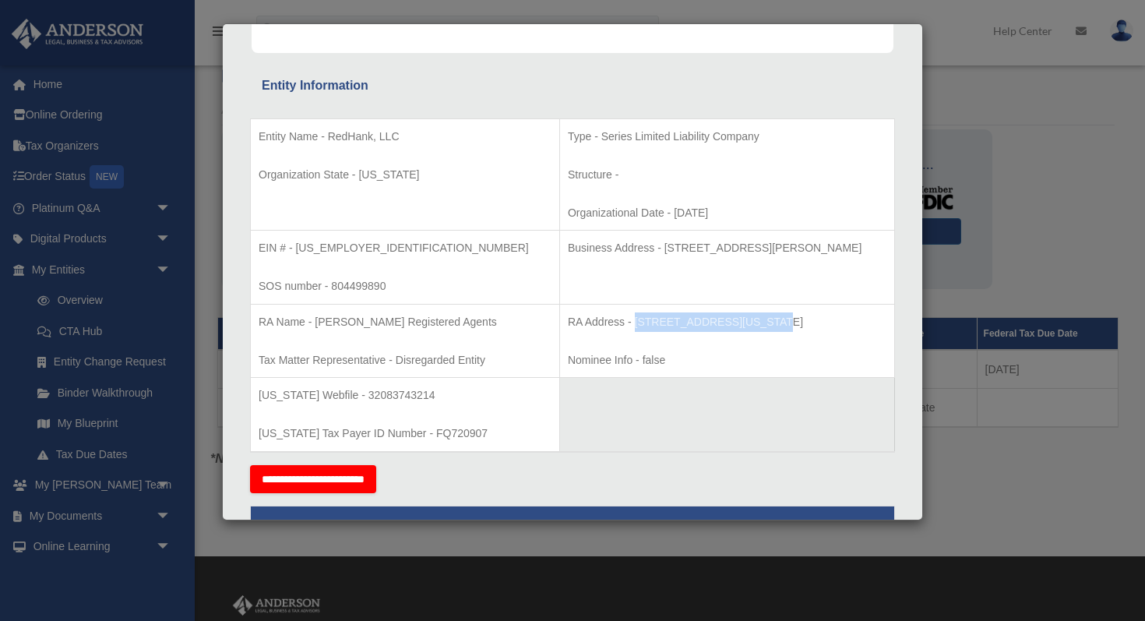
scroll to position [245, 0]
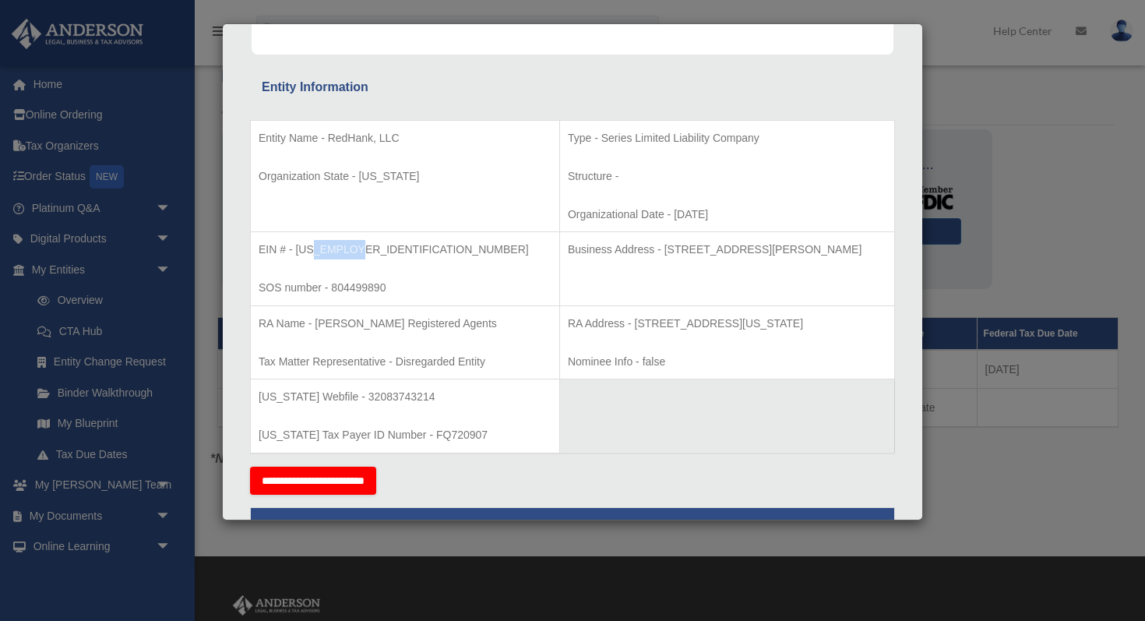
drag, startPoint x: 365, startPoint y: 249, endPoint x: 313, endPoint y: 250, distance: 51.4
click at [313, 250] on p "EIN # - [US_EMPLOYER_IDENTIFICATION_NUMBER]" at bounding box center [405, 249] width 293 height 19
copy p "1687592"
click at [1006, 525] on div "Details × Articles Sent Organizational Date" at bounding box center [572, 310] width 1145 height 621
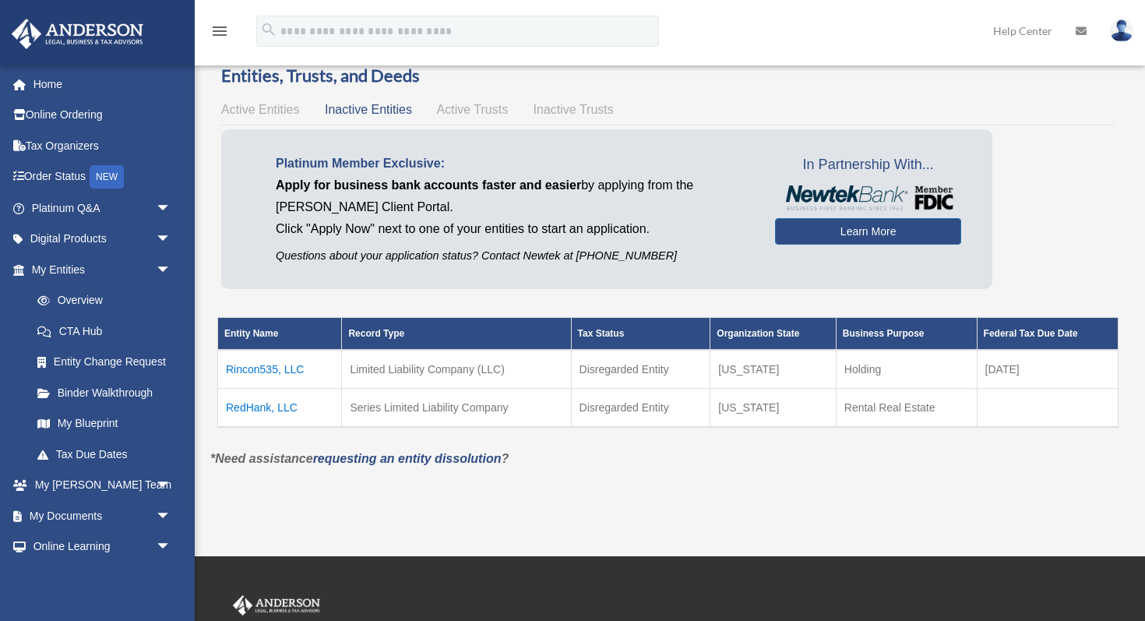
click at [459, 113] on span "Active Trusts" at bounding box center [473, 109] width 72 height 13
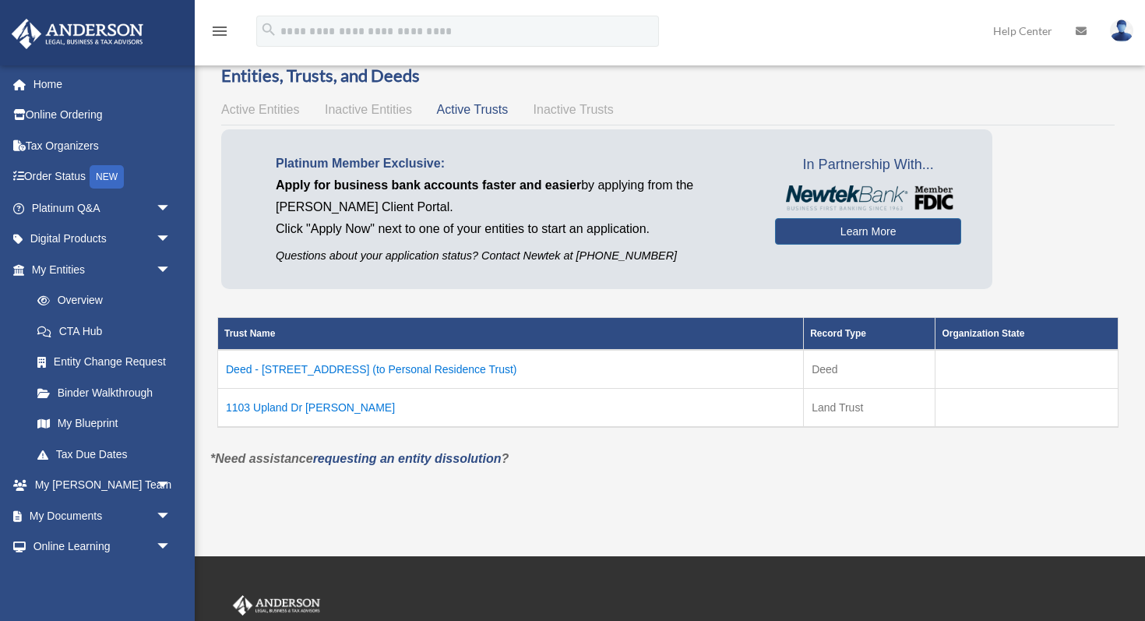
click at [564, 100] on div "Active Entities Inactive Entities Active Trusts Inactive Trusts" at bounding box center [668, 110] width 894 height 22
click at [559, 115] on span "Inactive Trusts" at bounding box center [574, 109] width 80 height 13
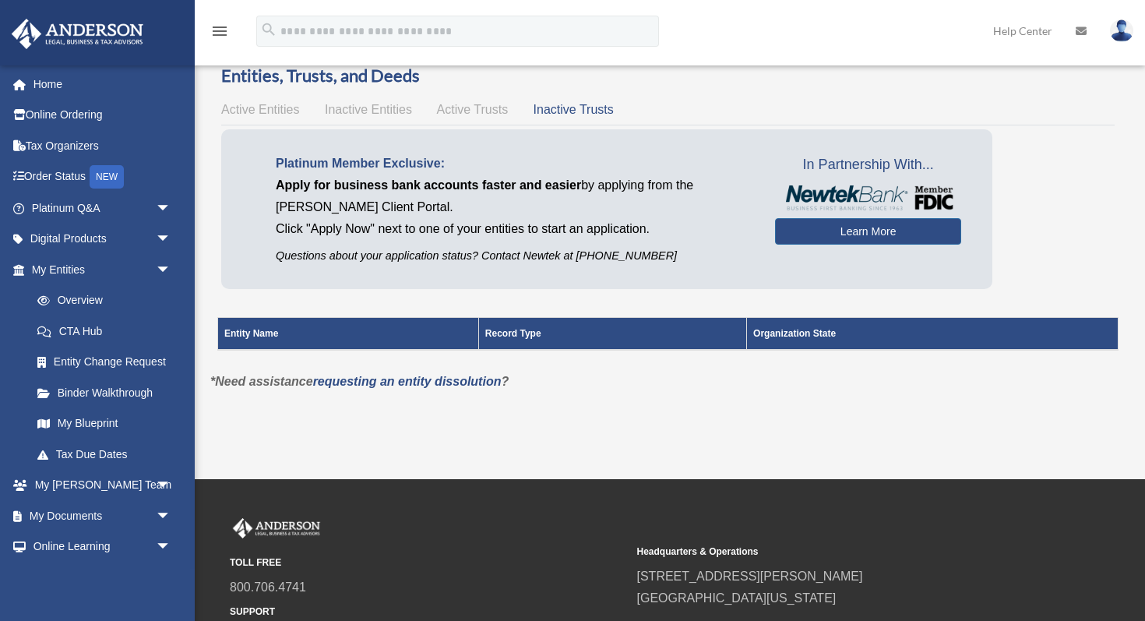
click at [469, 111] on span "Active Trusts" at bounding box center [473, 109] width 72 height 13
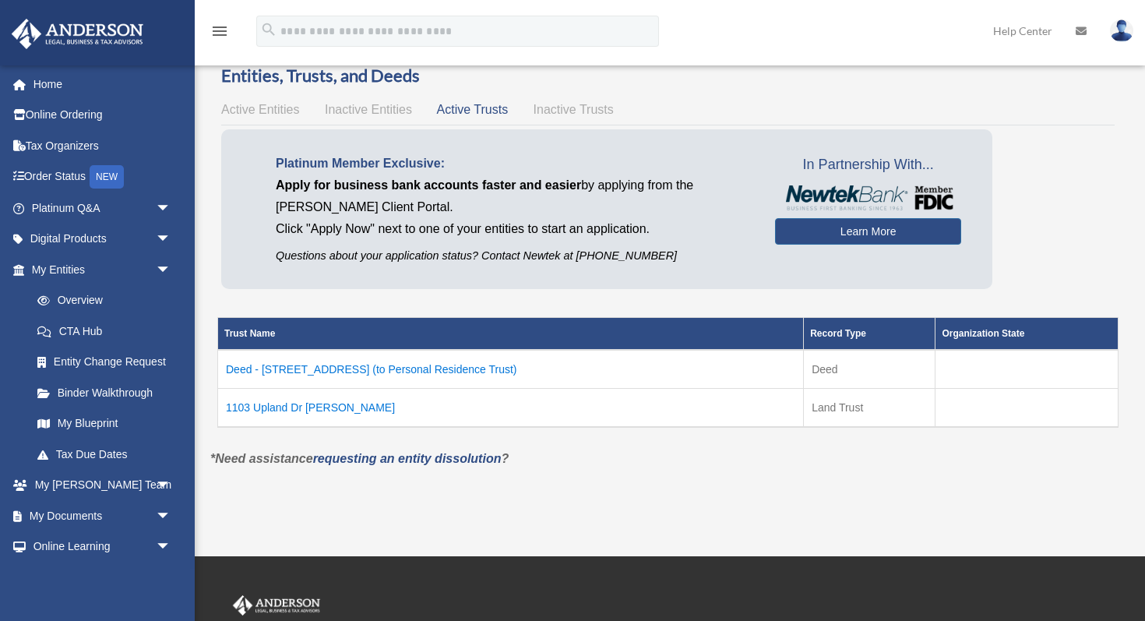
click at [357, 109] on span "Inactive Entities" at bounding box center [368, 109] width 87 height 13
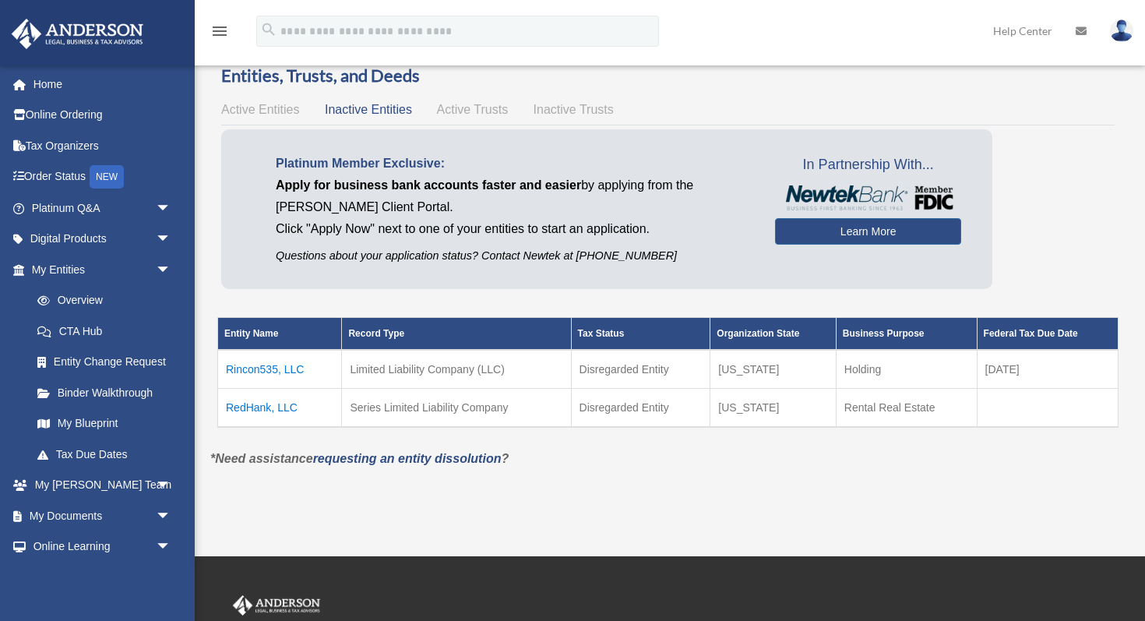
click at [252, 406] on td "RedHank, LLC" at bounding box center [280, 408] width 124 height 39
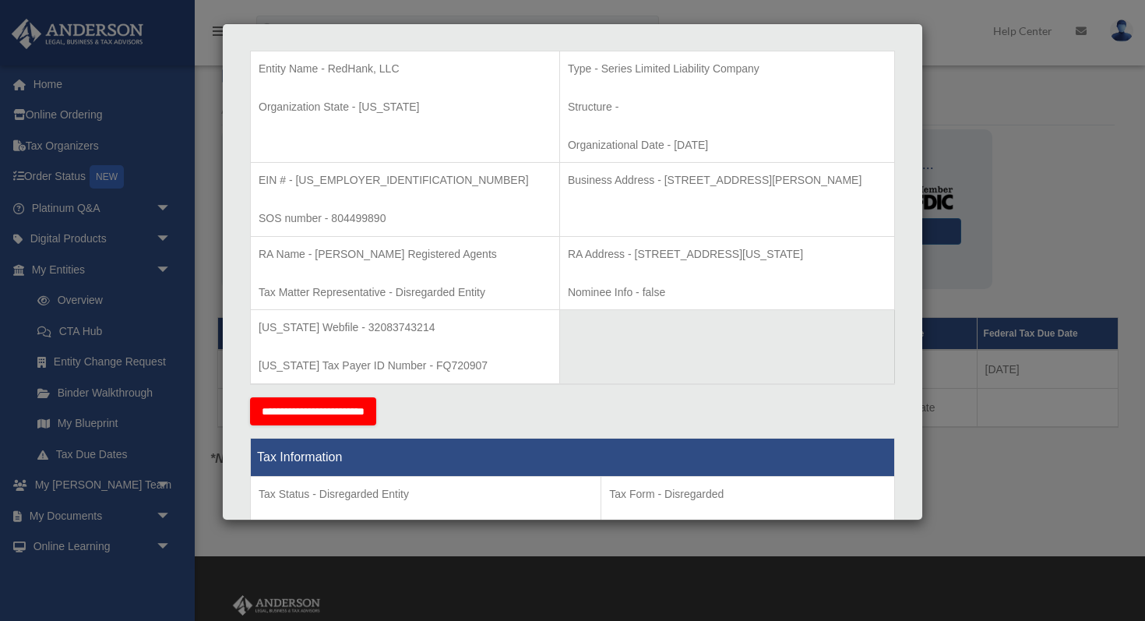
scroll to position [313, 0]
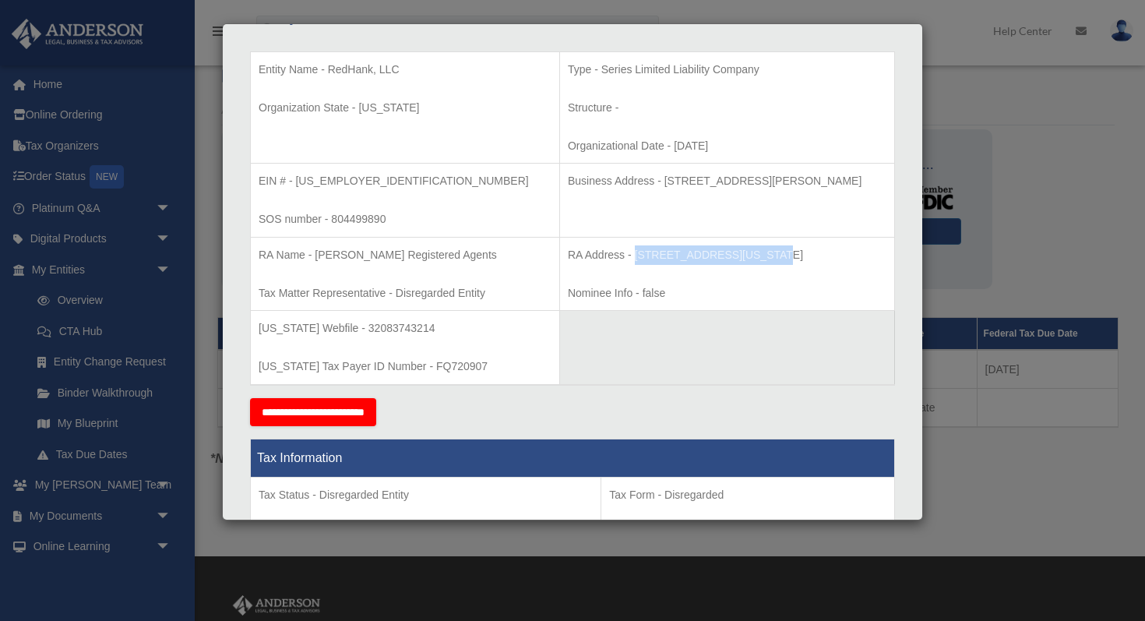
drag, startPoint x: 587, startPoint y: 256, endPoint x: 706, endPoint y: 249, distance: 118.6
click at [706, 249] on p "RA Address - [STREET_ADDRESS][US_STATE]" at bounding box center [727, 254] width 319 height 19
copy p "[STREET_ADDRESS][US_STATE]"
drag, startPoint x: 365, startPoint y: 185, endPoint x: 297, endPoint y: 183, distance: 67.8
click at [297, 183] on p "EIN # - [US_EMPLOYER_IDENTIFICATION_NUMBER]" at bounding box center [405, 180] width 293 height 19
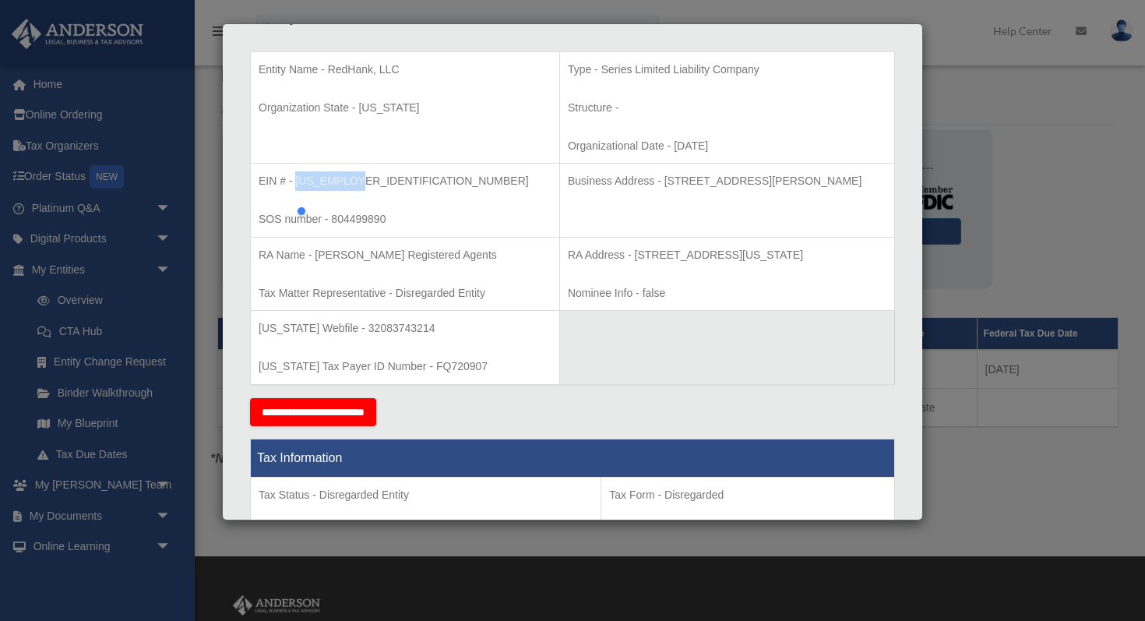
copy p "[US_EMPLOYER_IDENTIFICATION_NUMBER]"
